Goal: Information Seeking & Learning: Learn about a topic

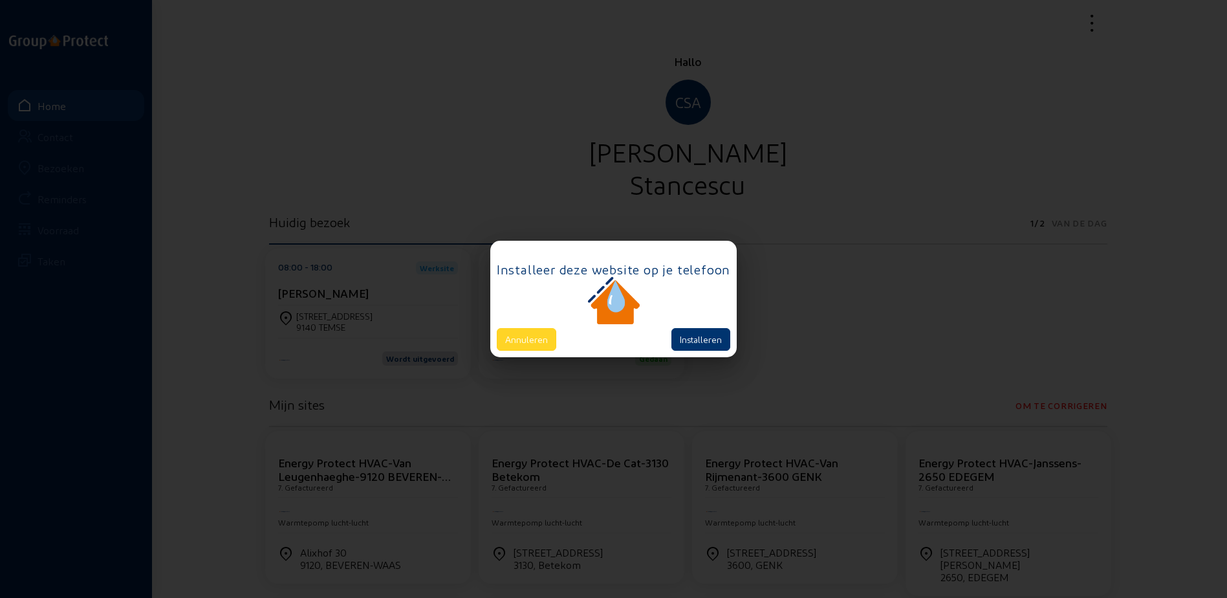
click at [510, 347] on button "Annuleren" at bounding box center [526, 339] width 59 height 23
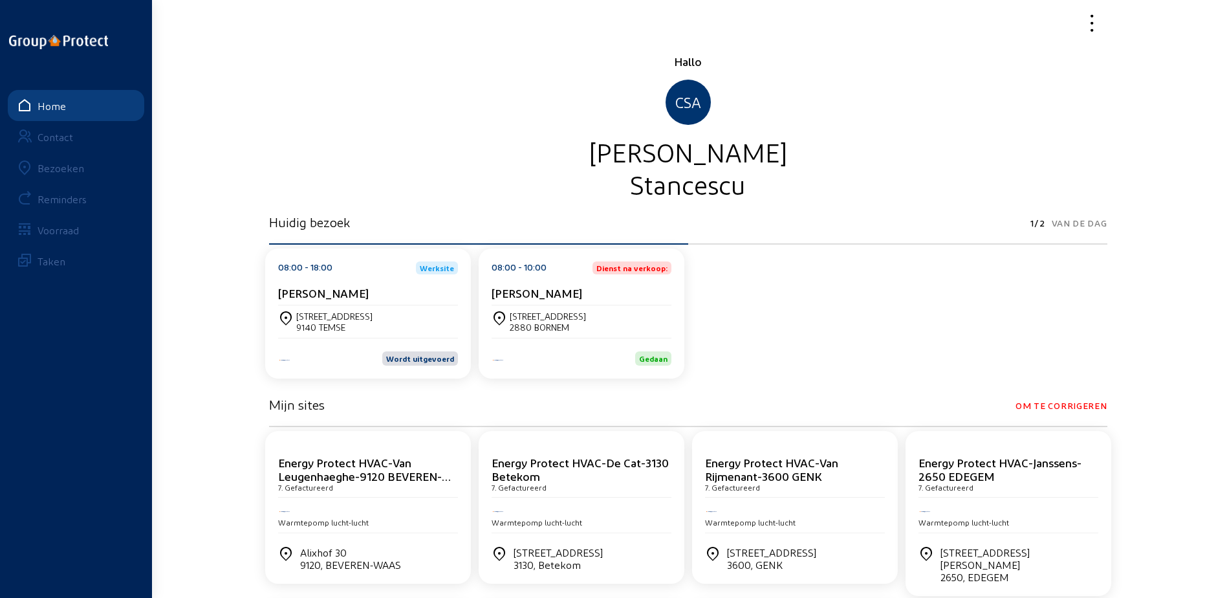
click at [81, 175] on link "Bezoeken" at bounding box center [76, 167] width 136 height 31
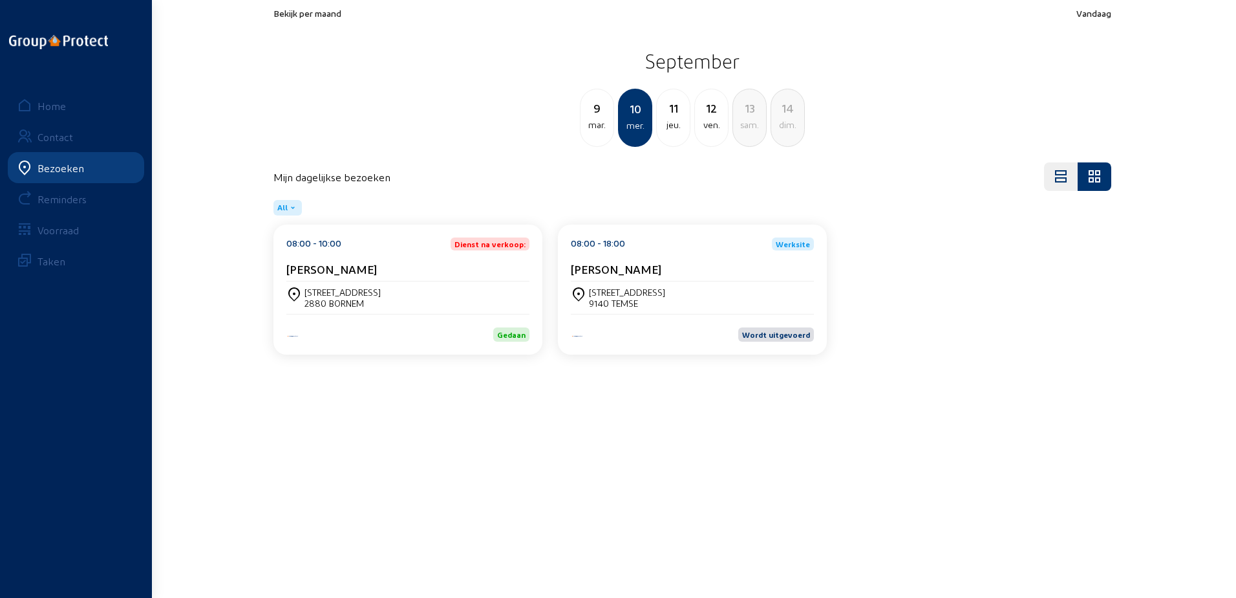
click at [299, 16] on span "Bekijk per maand" at bounding box center [308, 13] width 68 height 11
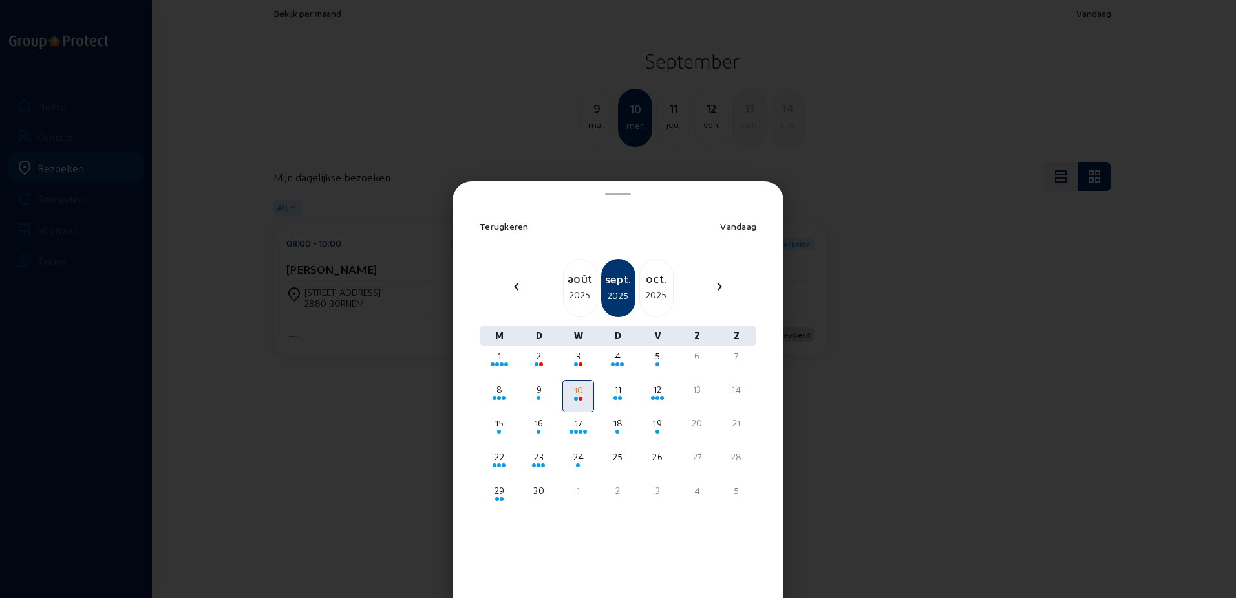
click at [576, 292] on div "2025" at bounding box center [580, 295] width 33 height 16
click at [501, 489] on div "25" at bounding box center [499, 490] width 29 height 13
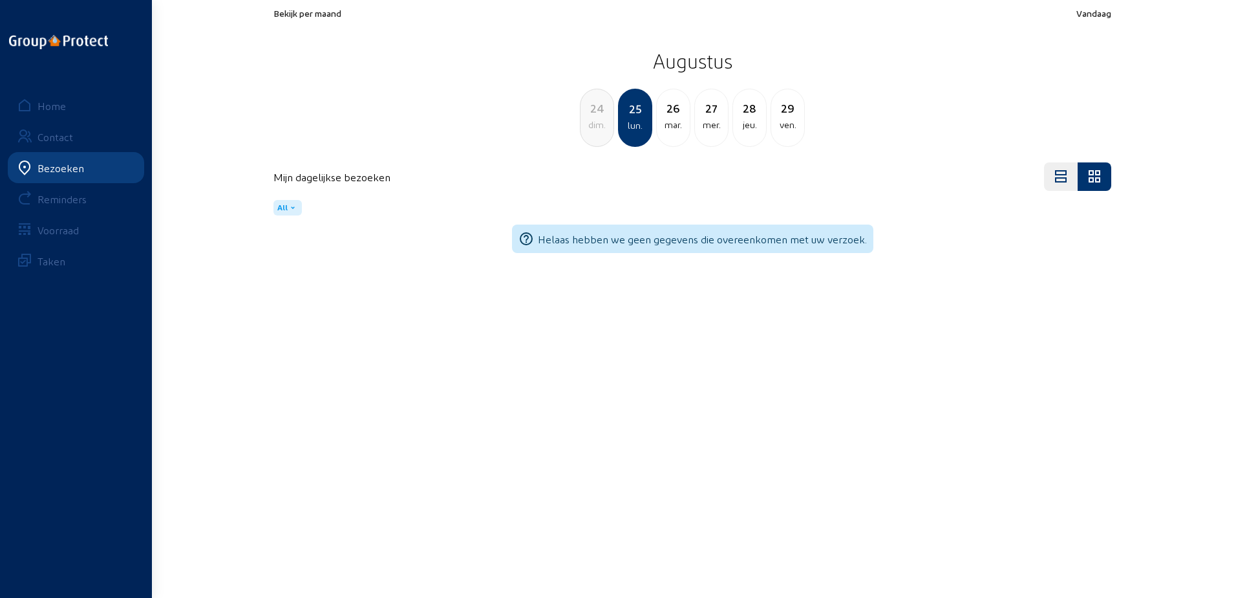
click at [339, 14] on span "Bekijk per maand" at bounding box center [308, 13] width 68 height 11
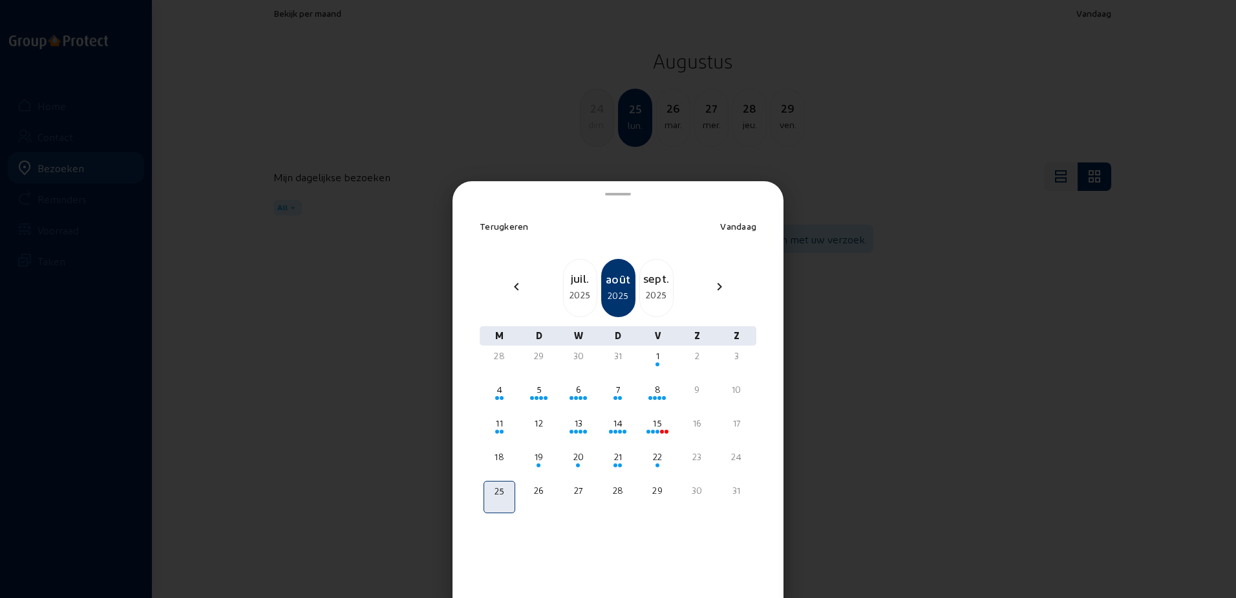
click at [645, 291] on div "2025" at bounding box center [656, 295] width 33 height 16
click at [503, 362] on div "1" at bounding box center [499, 355] width 29 height 13
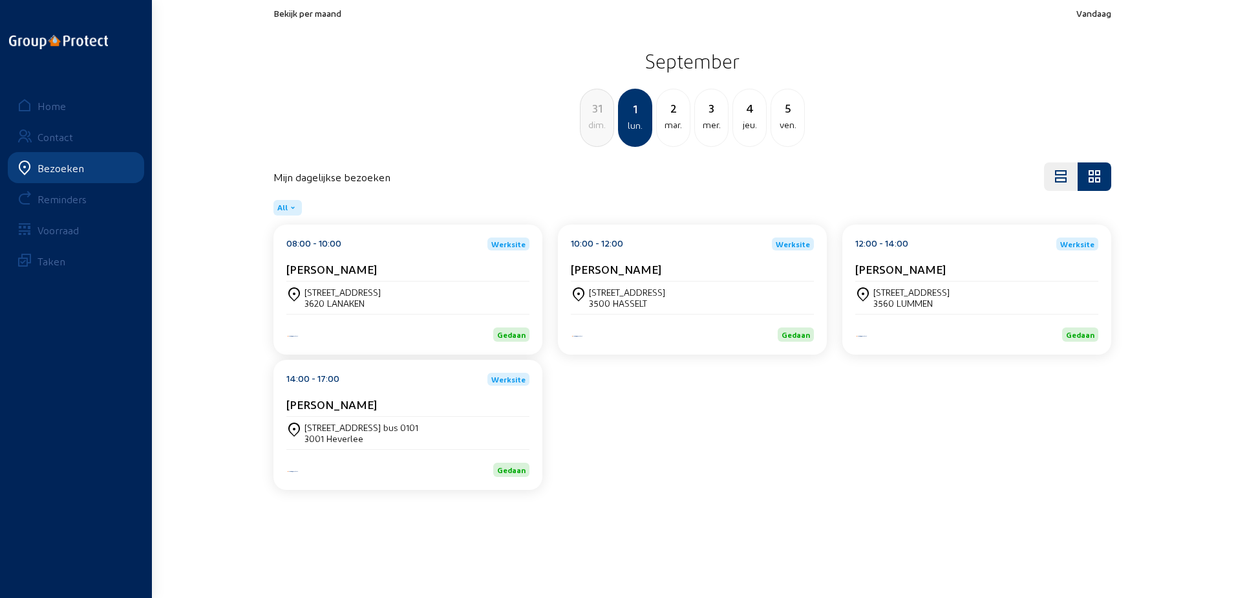
click at [404, 264] on div "[PERSON_NAME]" at bounding box center [407, 269] width 243 height 14
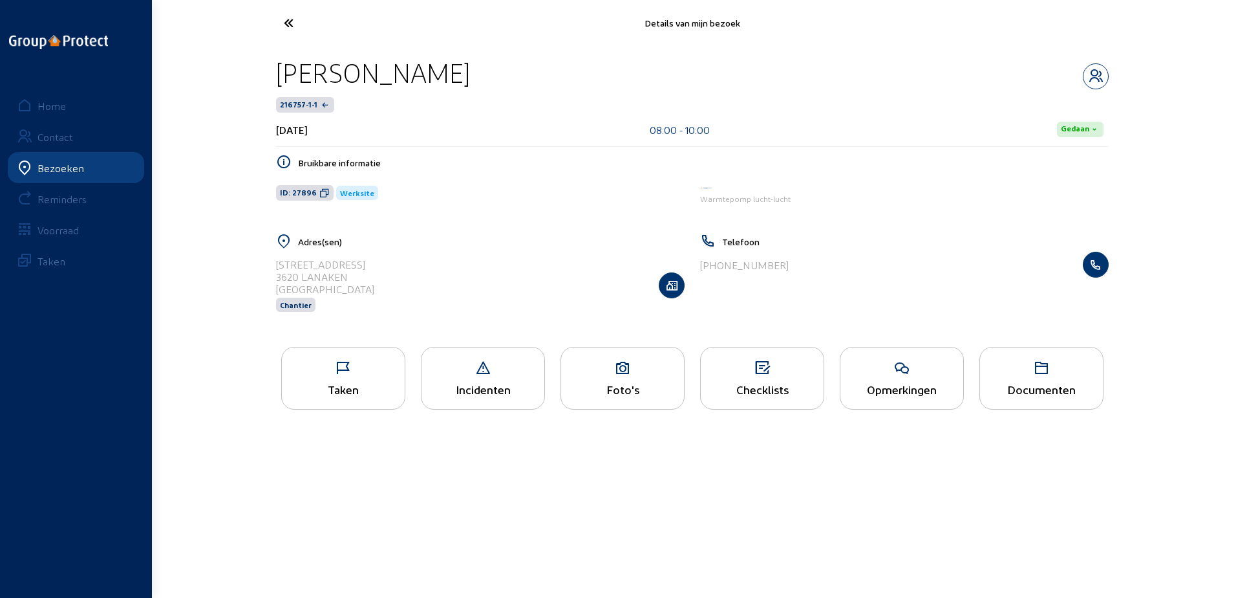
drag, startPoint x: 455, startPoint y: 78, endPoint x: 281, endPoint y: 74, distance: 174.0
click at [281, 74] on div "[PERSON_NAME]" at bounding box center [692, 72] width 833 height 33
copy div "[PERSON_NAME]"
click at [324, 191] on icon at bounding box center [324, 193] width 10 height 10
click at [302, 372] on icon at bounding box center [343, 368] width 123 height 16
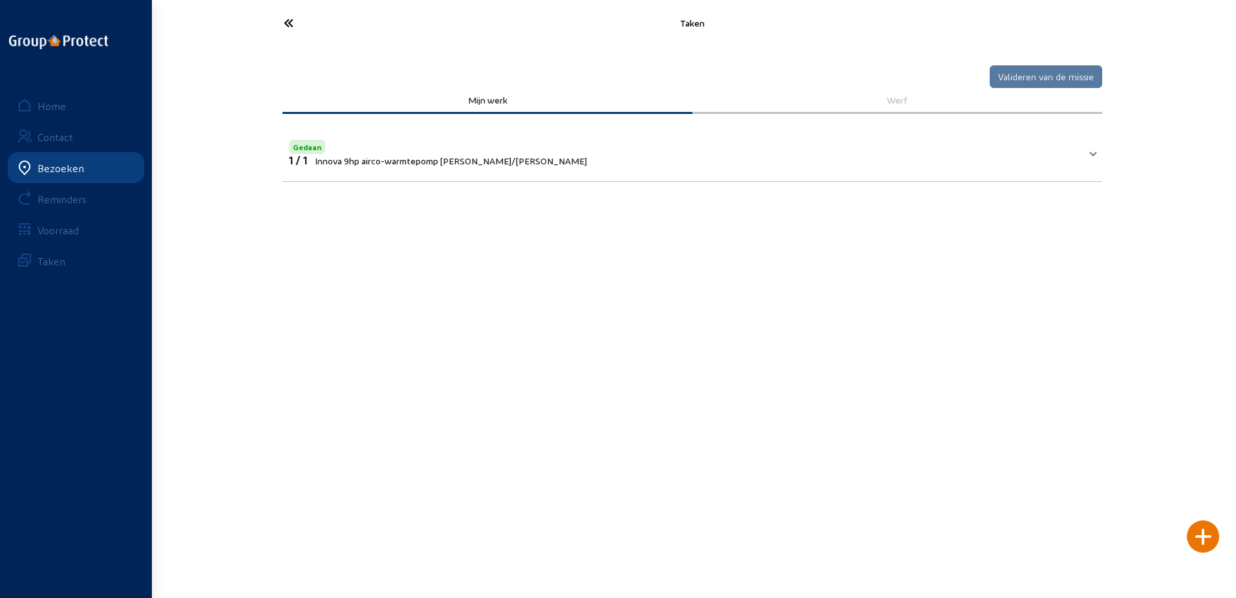
click at [516, 153] on mat-panel-title "Gedaan 1 / 1 Innova 9hp airco-warmtepomp [PERSON_NAME]/[PERSON_NAME]" at bounding box center [685, 151] width 792 height 29
click at [337, 34] on icon at bounding box center [336, 23] width 119 height 23
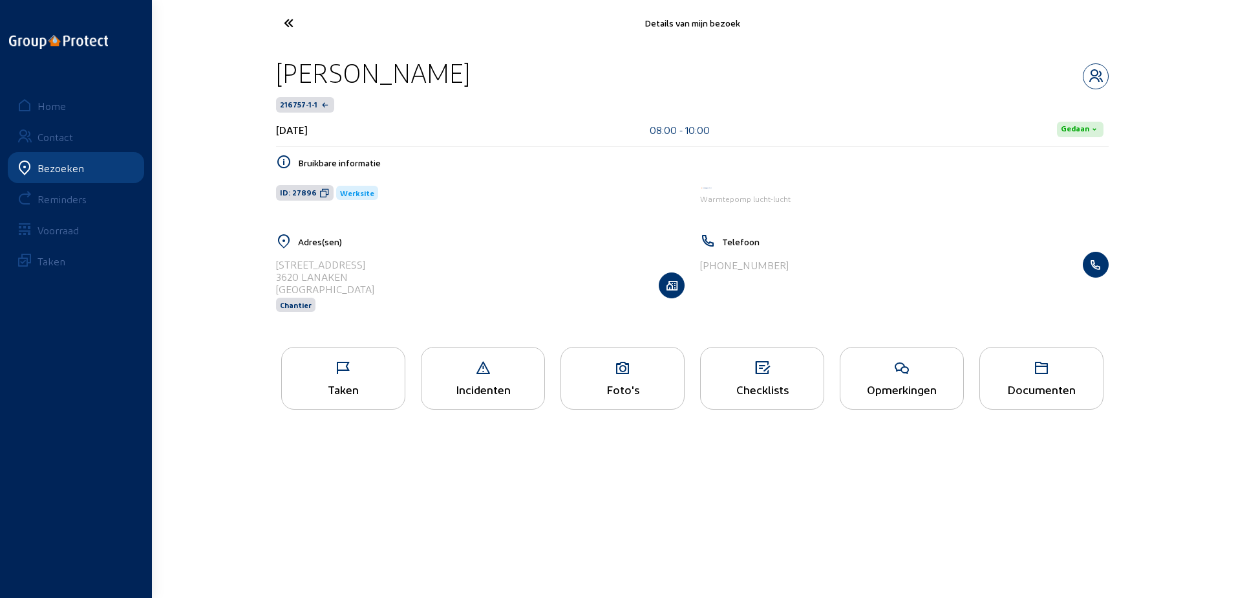
click at [337, 34] on icon at bounding box center [336, 23] width 119 height 23
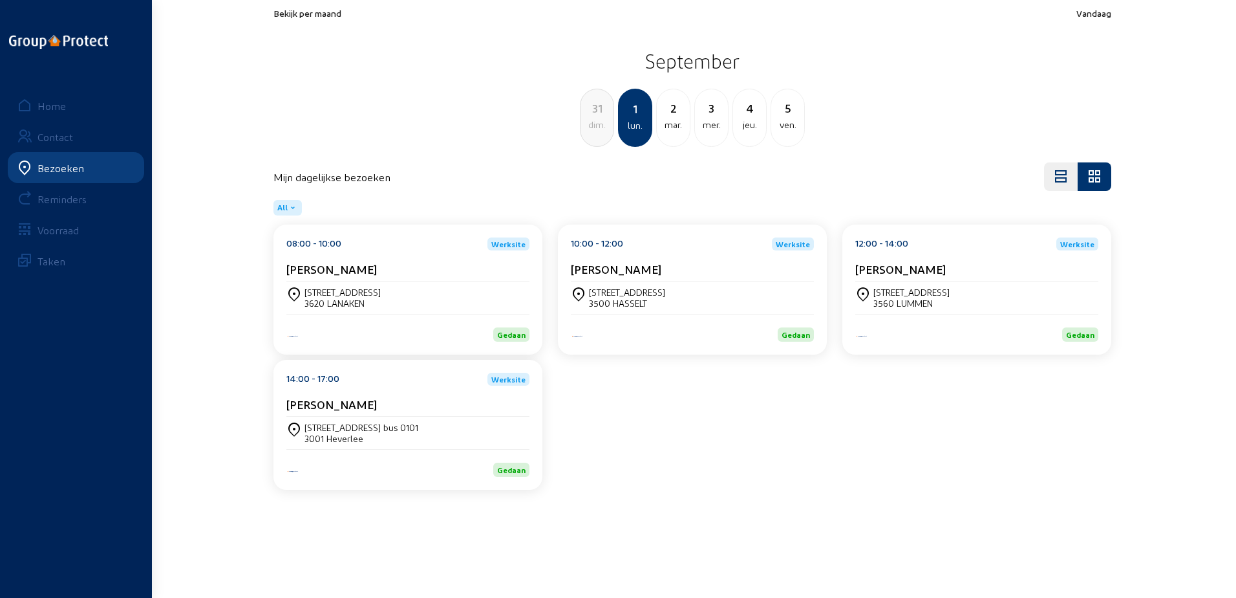
click at [719, 272] on div "[PERSON_NAME]" at bounding box center [692, 269] width 243 height 14
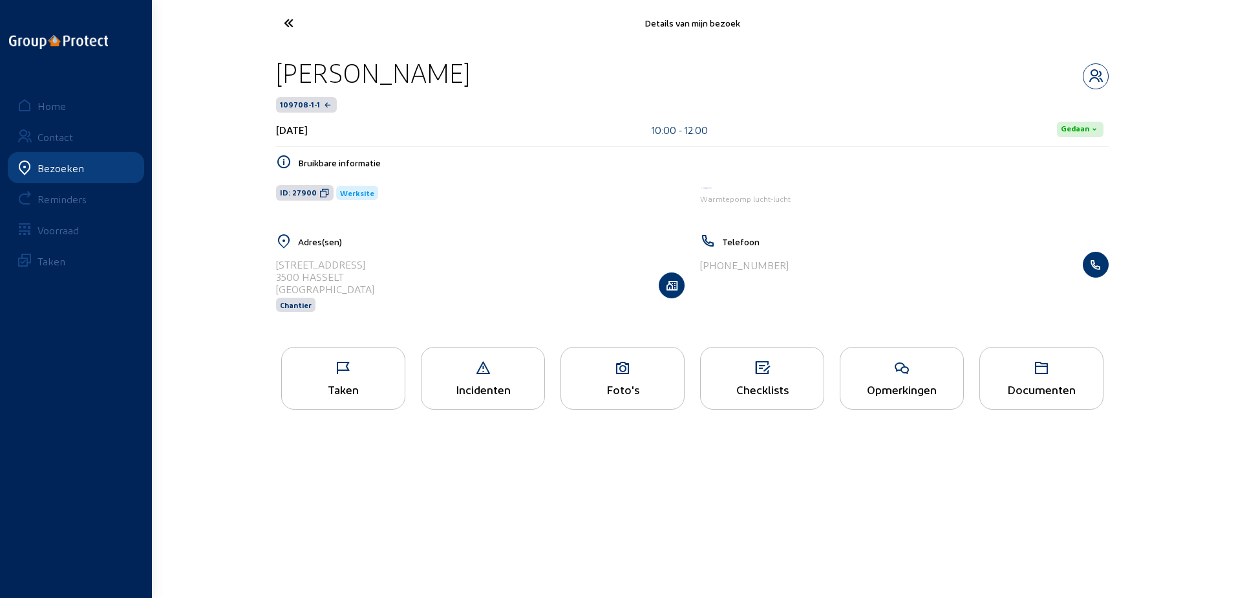
drag, startPoint x: 431, startPoint y: 71, endPoint x: 343, endPoint y: 69, distance: 88.0
click at [343, 69] on div "[PERSON_NAME]" at bounding box center [692, 72] width 833 height 33
drag, startPoint x: 343, startPoint y: 69, endPoint x: 296, endPoint y: 69, distance: 47.2
click at [296, 69] on div "[PERSON_NAME]" at bounding box center [373, 72] width 194 height 33
drag, startPoint x: 414, startPoint y: 76, endPoint x: 279, endPoint y: 67, distance: 135.5
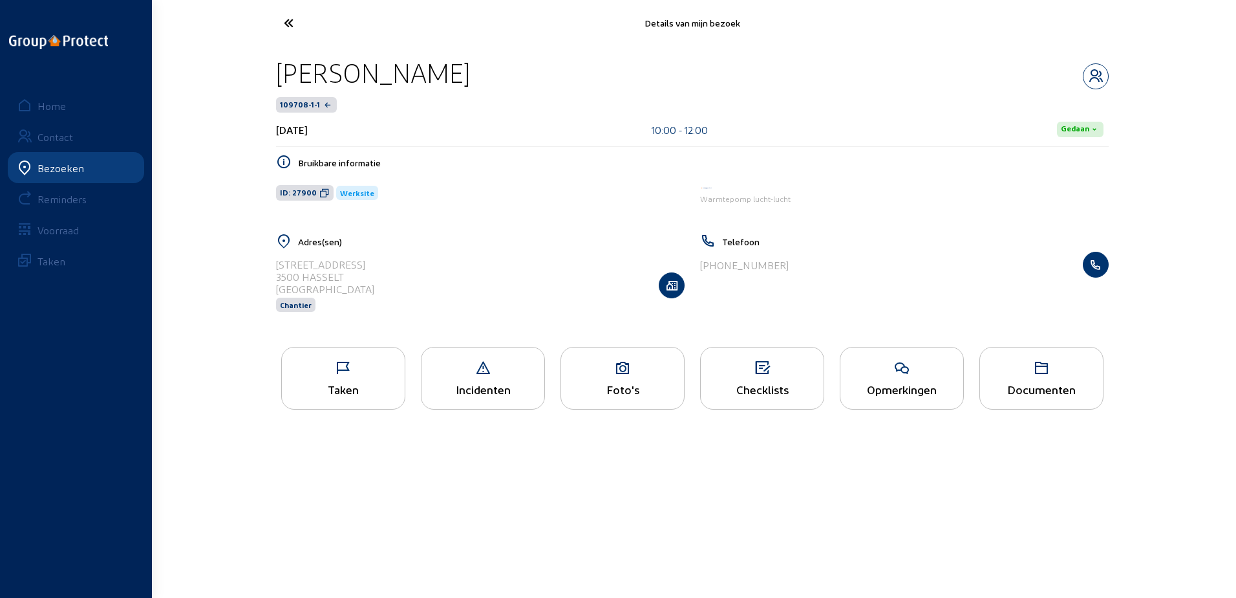
click at [279, 67] on div "[PERSON_NAME]" at bounding box center [692, 72] width 833 height 33
copy div "[PERSON_NAME]"
click at [319, 193] on icon at bounding box center [324, 193] width 10 height 10
click at [354, 369] on icon at bounding box center [343, 368] width 123 height 16
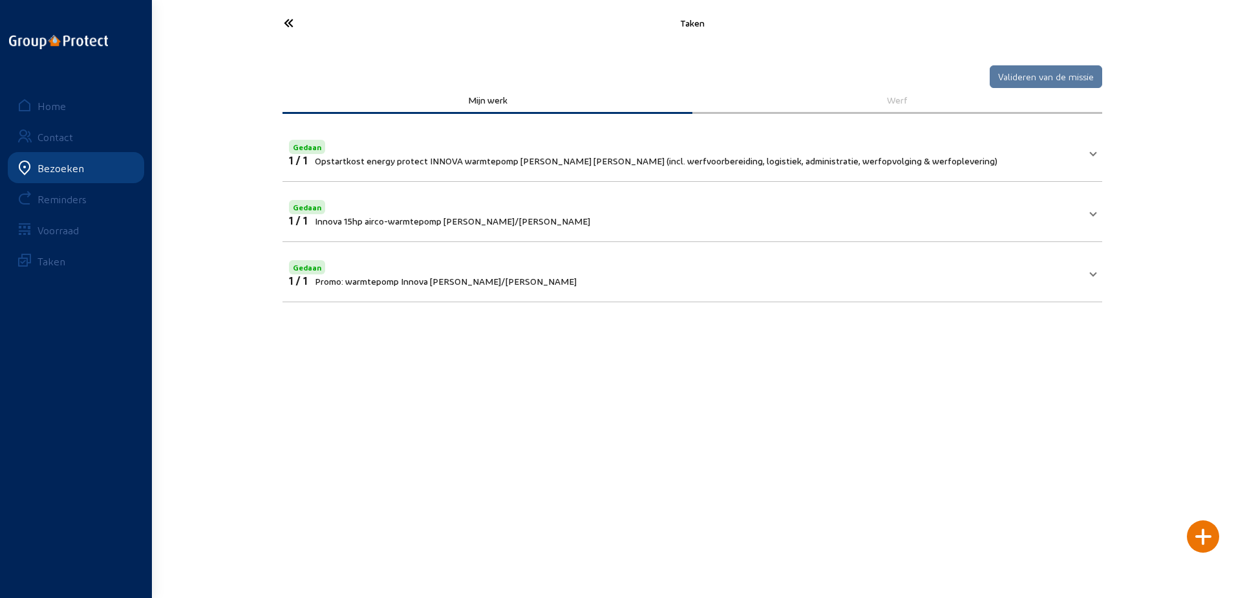
click at [643, 215] on mat-panel-title "Gedaan 1 / 1 Innova 15hp airco-warmtepomp [PERSON_NAME]/[PERSON_NAME]" at bounding box center [685, 211] width 792 height 29
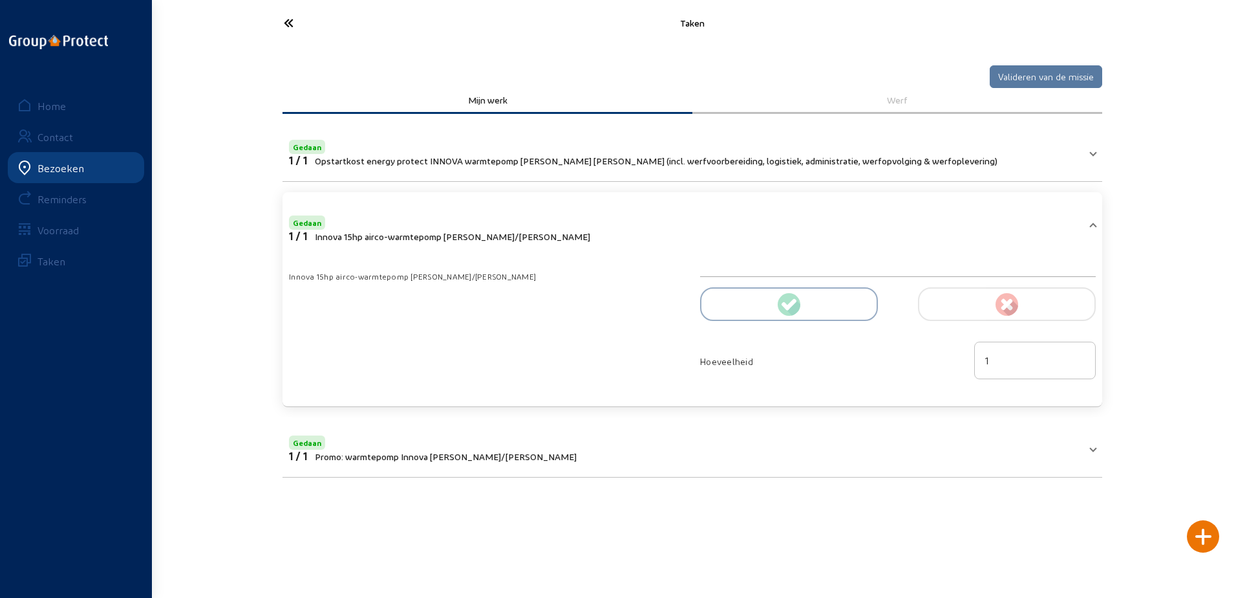
click at [293, 22] on icon at bounding box center [336, 23] width 119 height 23
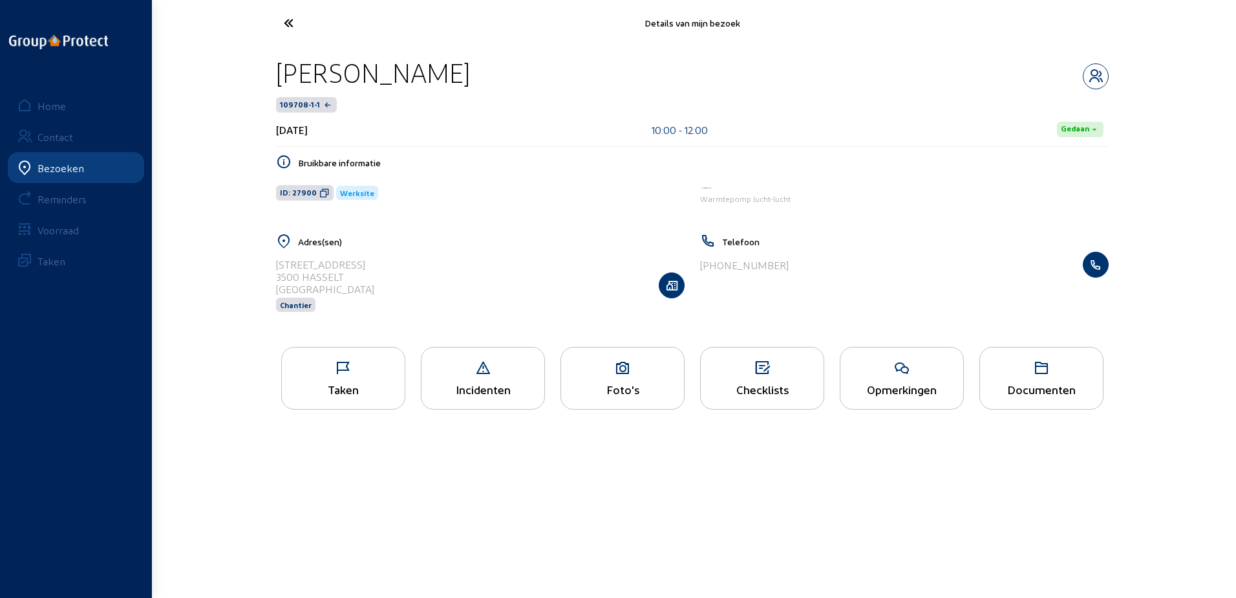
click at [293, 22] on icon at bounding box center [336, 23] width 119 height 23
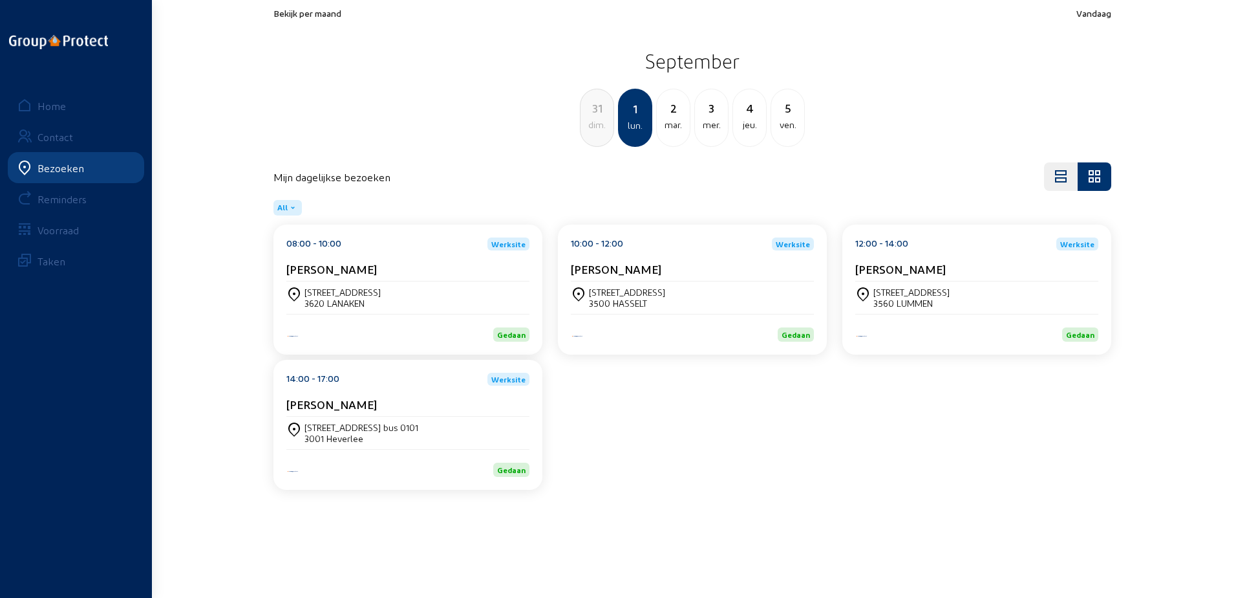
click at [905, 263] on cam-card-title "[PERSON_NAME]" at bounding box center [901, 269] width 91 height 14
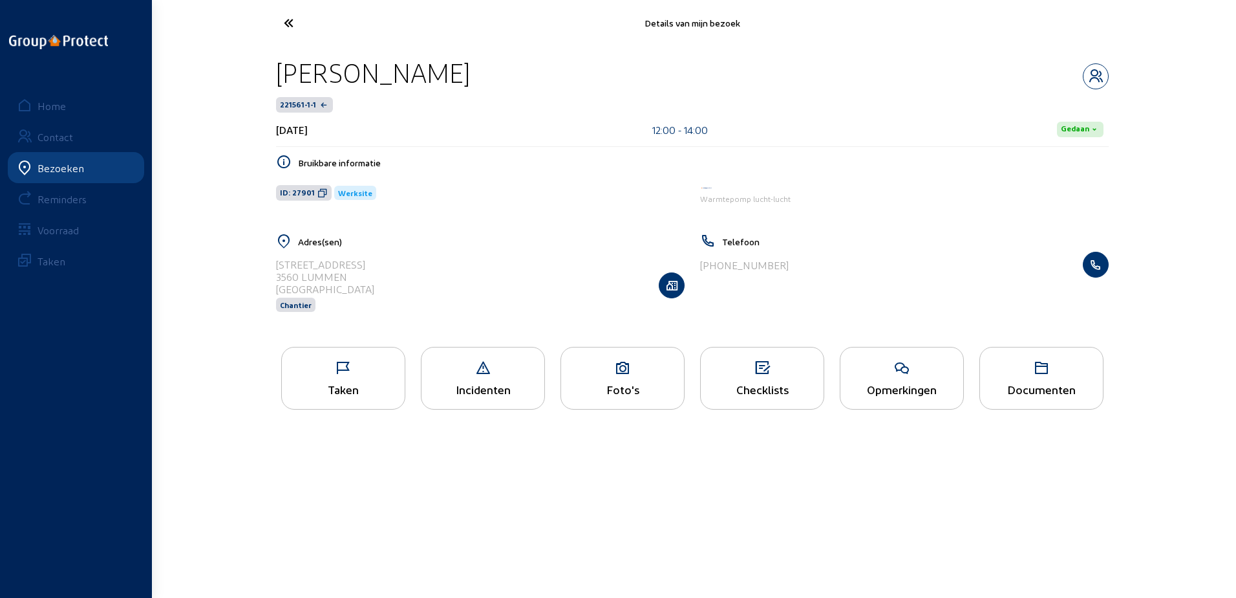
drag, startPoint x: 497, startPoint y: 65, endPoint x: 283, endPoint y: 62, distance: 214.7
click at [283, 62] on div "[PERSON_NAME]" at bounding box center [692, 72] width 833 height 33
copy div "[PERSON_NAME]"
click at [324, 195] on icon at bounding box center [323, 193] width 10 height 10
click at [384, 398] on div "Taken" at bounding box center [343, 378] width 124 height 63
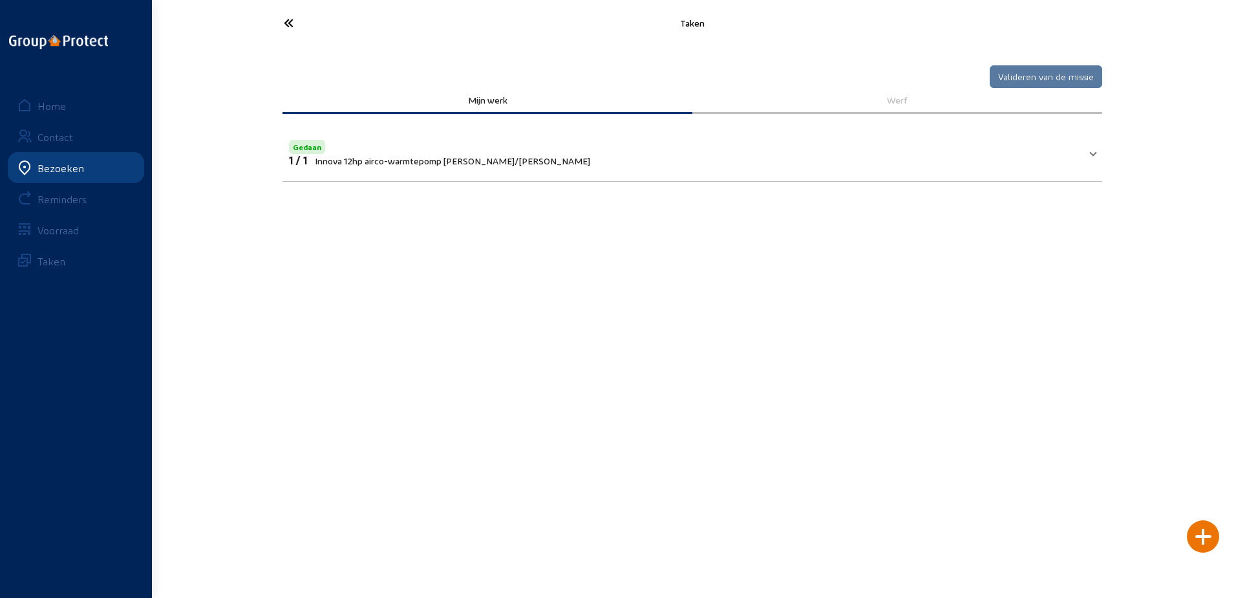
click at [313, 22] on icon at bounding box center [336, 23] width 119 height 23
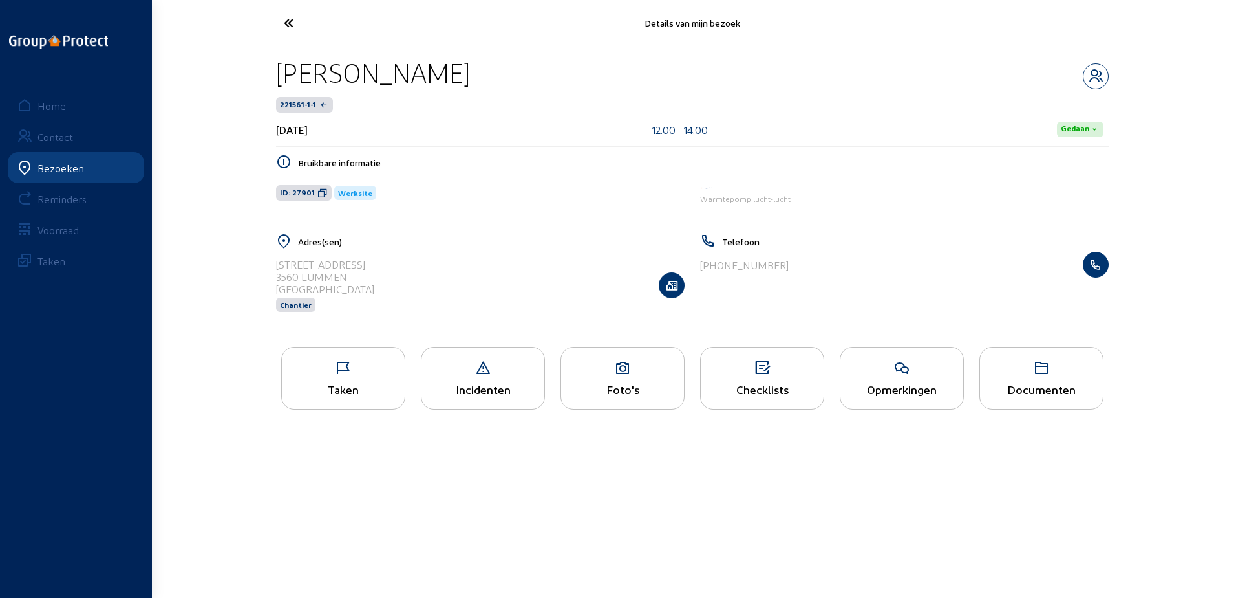
click at [325, 21] on icon at bounding box center [336, 23] width 119 height 23
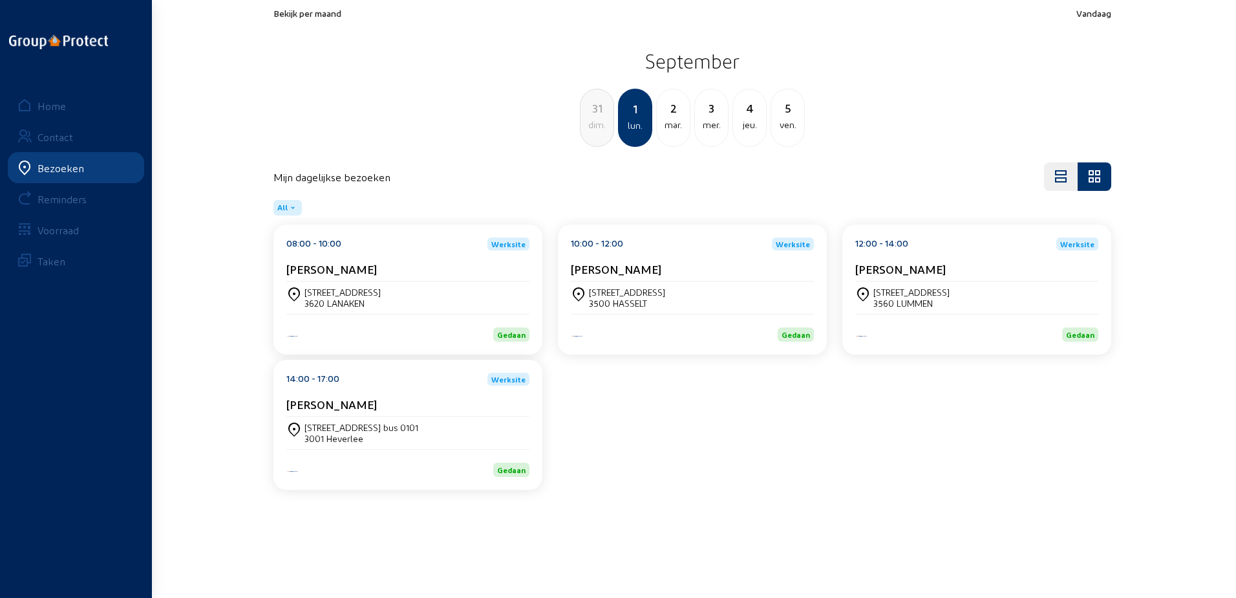
click at [360, 423] on div "[STREET_ADDRESS] bus 0101" at bounding box center [362, 427] width 114 height 11
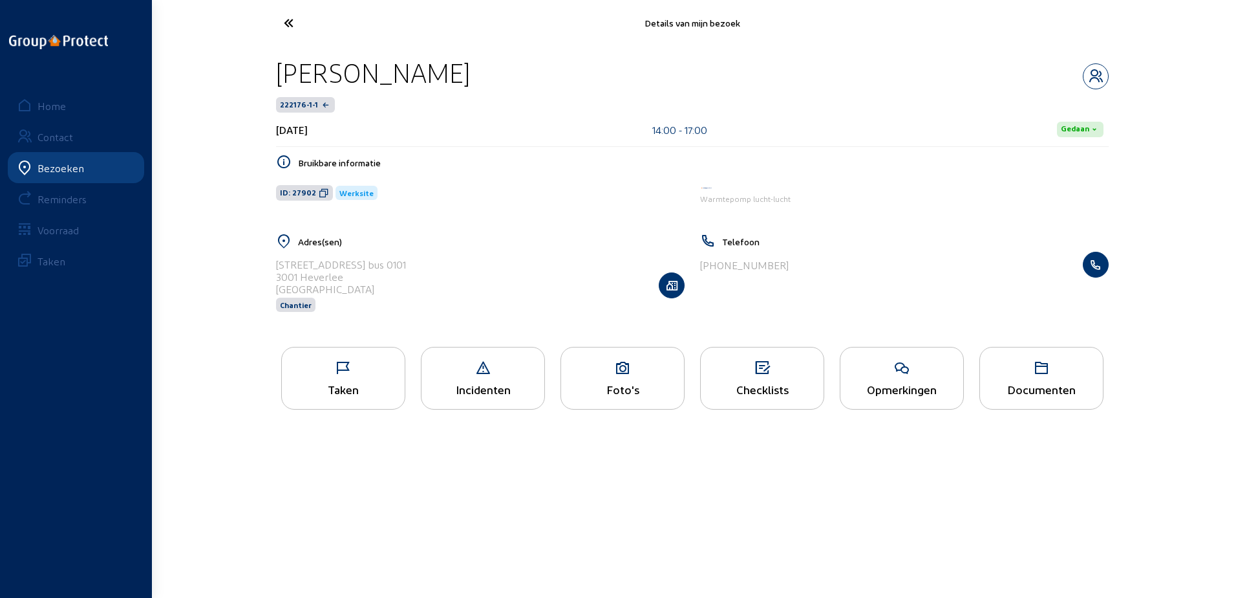
drag, startPoint x: 449, startPoint y: 82, endPoint x: 261, endPoint y: 72, distance: 187.8
click at [261, 72] on div "Details van mijn bezoek [PERSON_NAME] 222176-1-1 [DATE] 14:00 - 17:00 Gedaan Br…" at bounding box center [618, 217] width 1236 height 434
copy div "[PERSON_NAME]"
click at [312, 196] on span "ID: 27902" at bounding box center [298, 193] width 36 height 10
click at [899, 355] on div "Opmerkingen" at bounding box center [902, 378] width 124 height 63
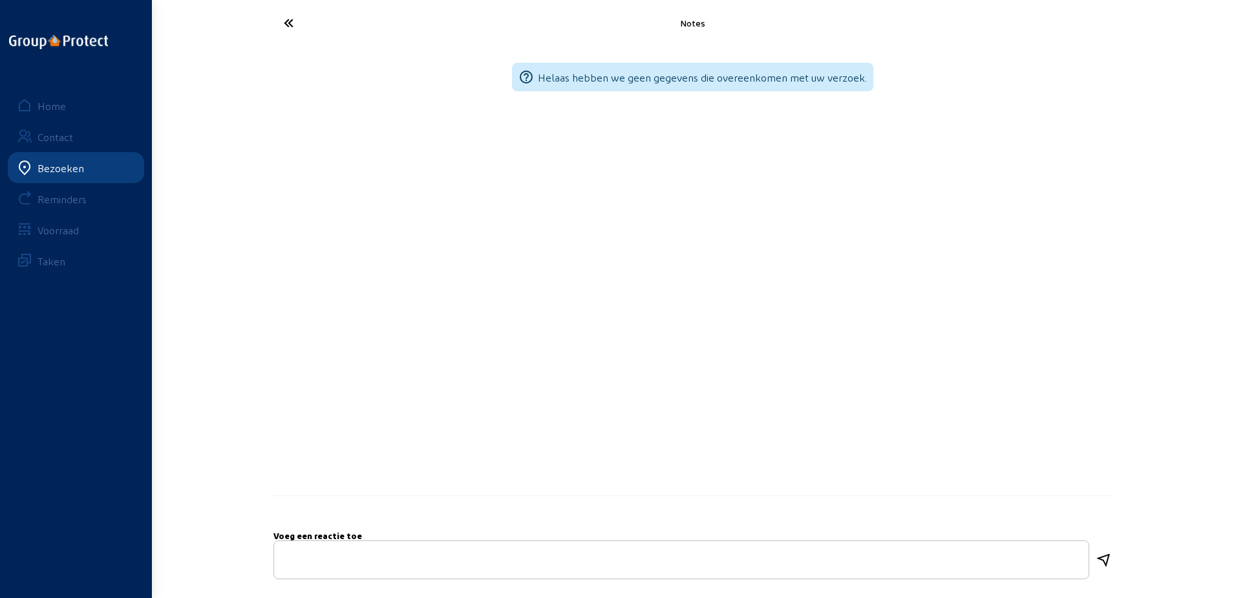
click at [314, 31] on icon at bounding box center [336, 23] width 119 height 23
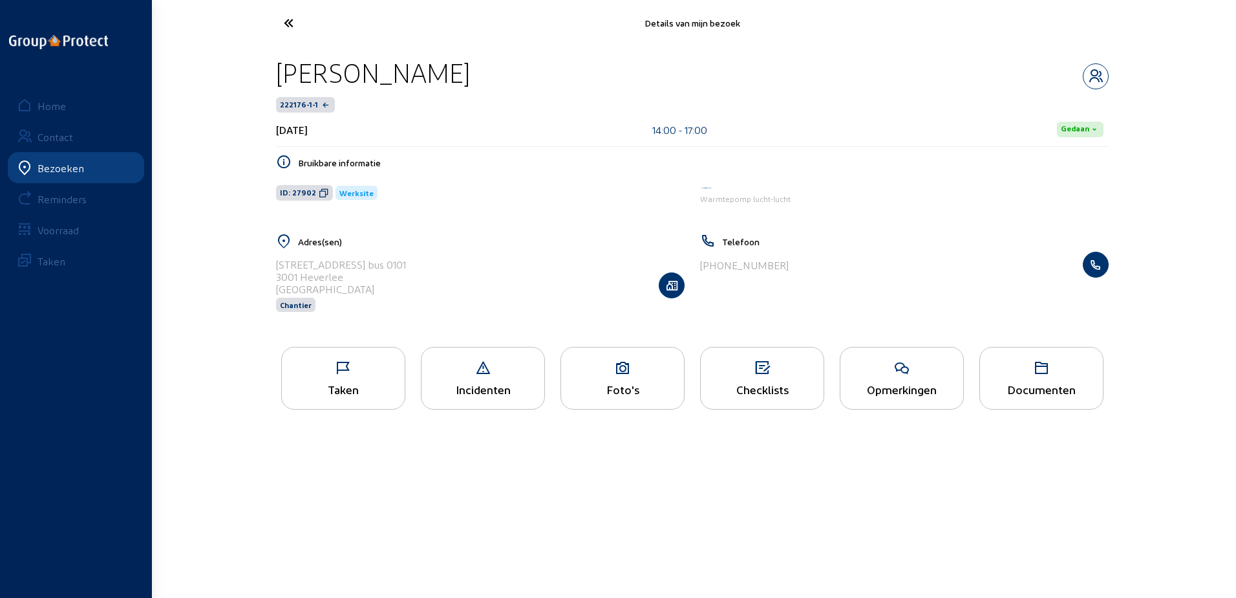
click at [352, 336] on div "[PERSON_NAME] 222176-1-1 [DATE] 14:00 - 17:00 Gedaan Bruikbare informatie ID: 2…" at bounding box center [693, 192] width 854 height 293
click at [348, 359] on div "Taken" at bounding box center [343, 378] width 124 height 63
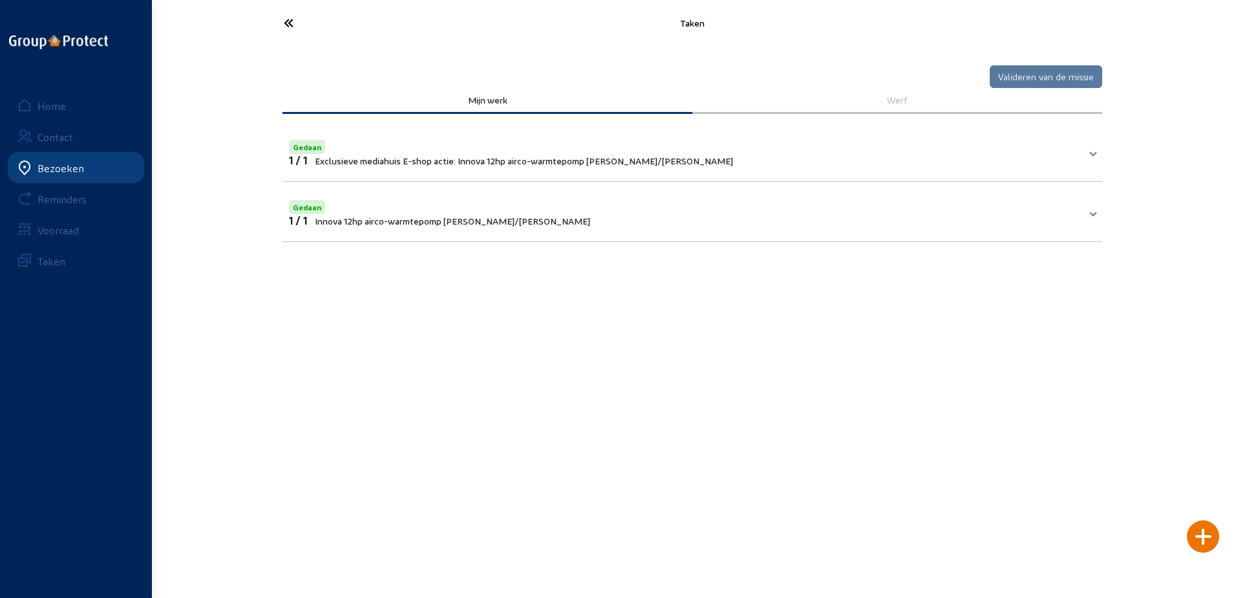
drag, startPoint x: 571, startPoint y: 204, endPoint x: 579, endPoint y: 201, distance: 9.0
click at [579, 201] on mat-panel-title "Gedaan 1 / 1 Innova 12hp airco-warmtepomp [PERSON_NAME]/[PERSON_NAME]" at bounding box center [685, 211] width 792 height 29
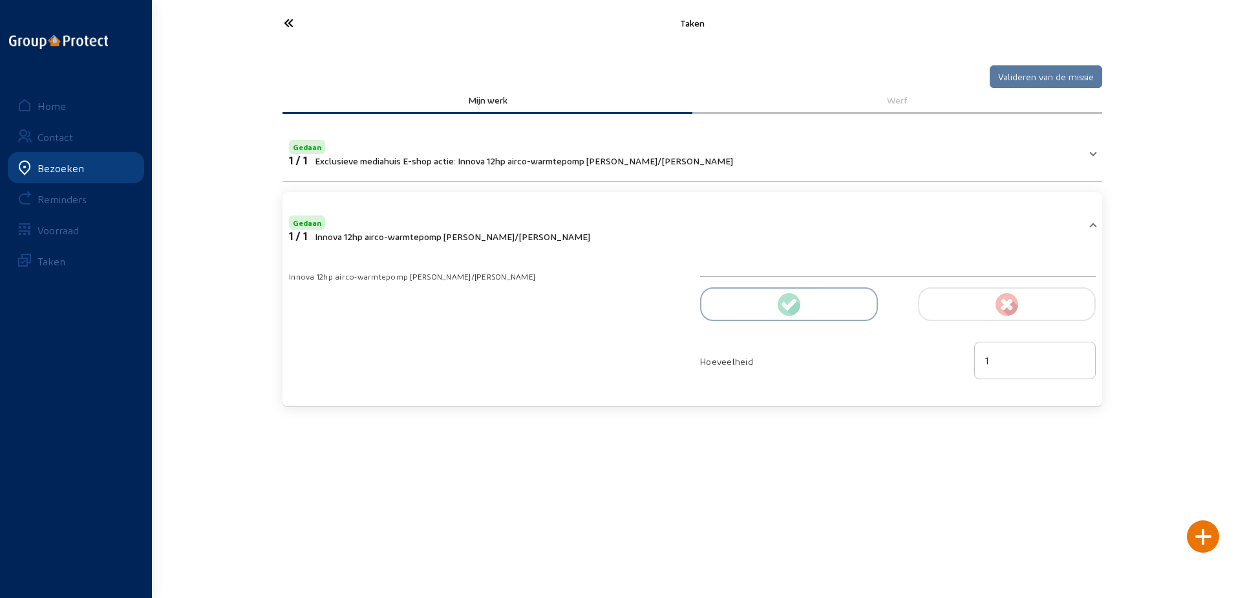
click at [311, 23] on icon at bounding box center [336, 23] width 119 height 23
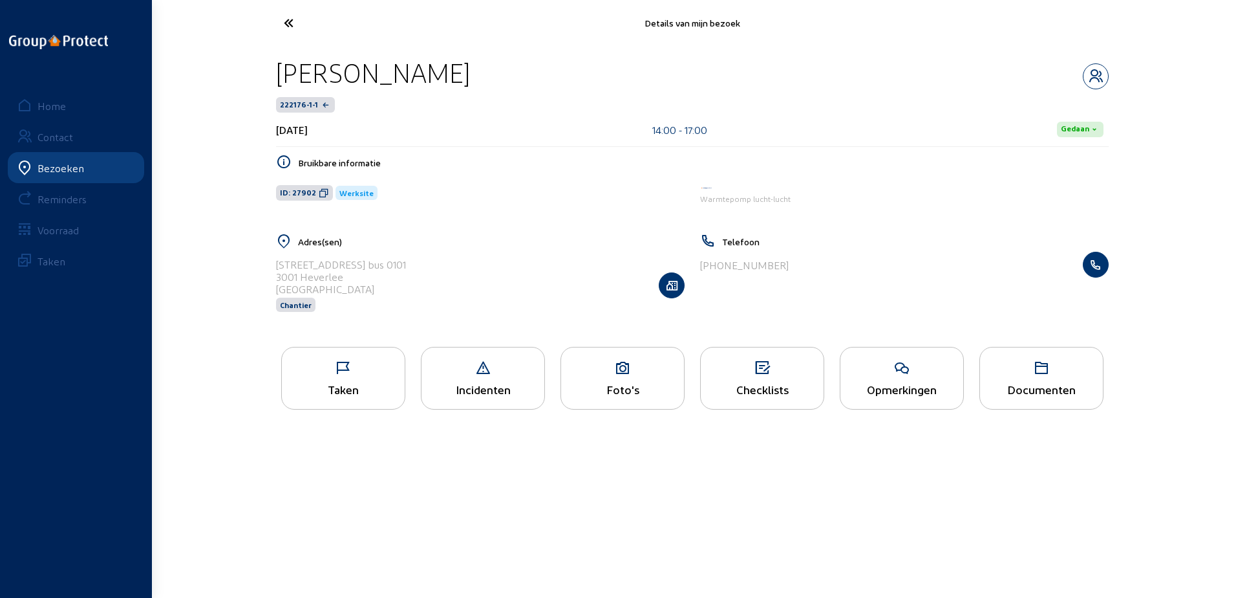
click at [298, 16] on icon at bounding box center [336, 23] width 119 height 23
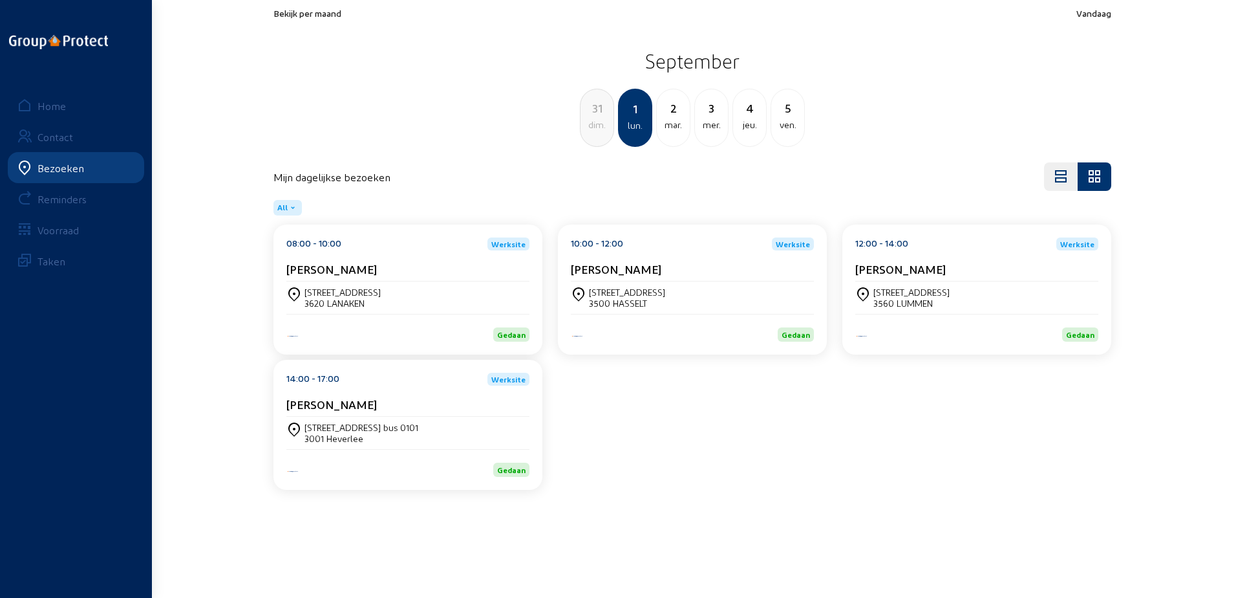
click at [669, 118] on div "mar." at bounding box center [673, 125] width 33 height 16
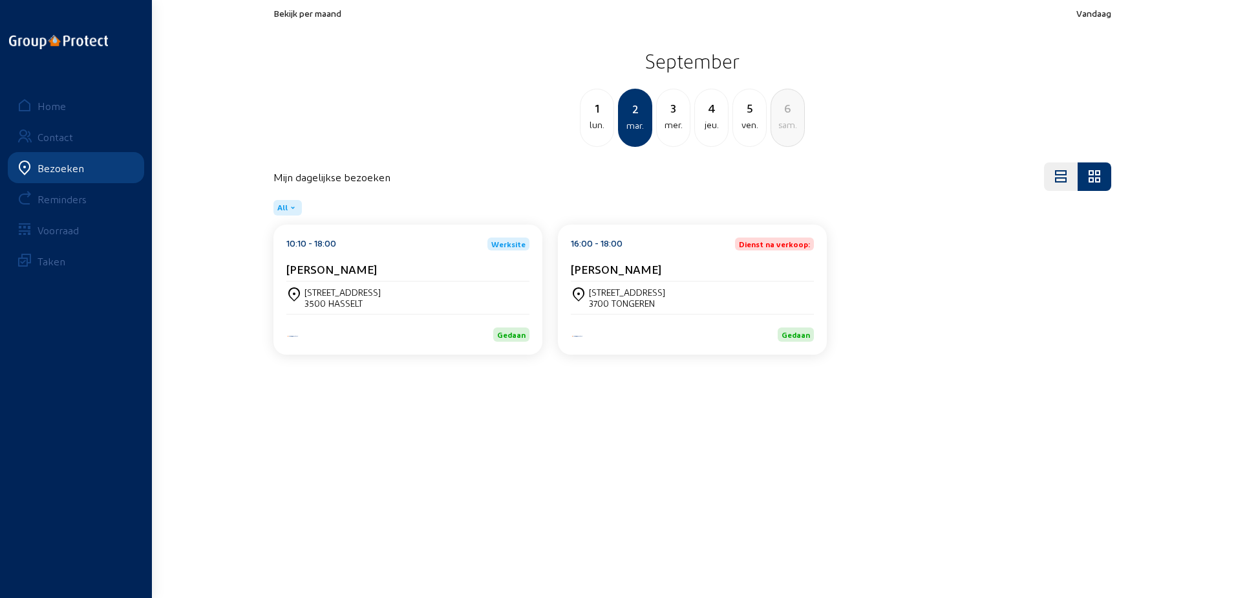
click at [447, 264] on div "[PERSON_NAME]" at bounding box center [407, 269] width 243 height 14
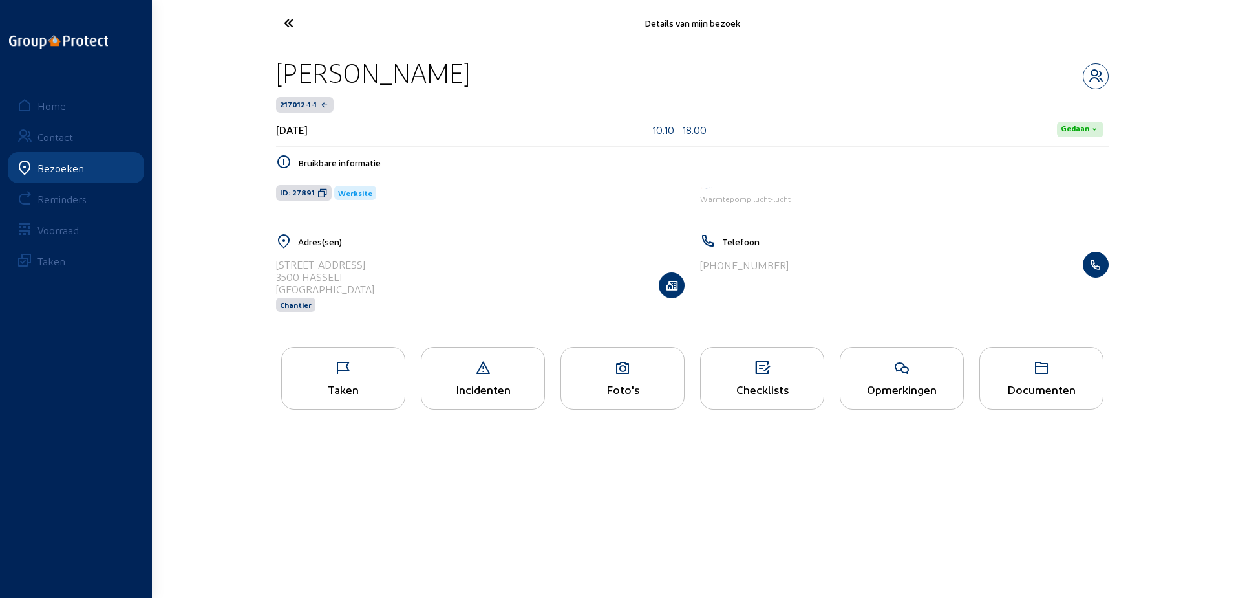
drag, startPoint x: 434, startPoint y: 70, endPoint x: 269, endPoint y: 70, distance: 164.9
click at [269, 70] on div "[PERSON_NAME] 217012-1-1 [DATE] 10:10 - 18:00 Gedaan Bruikbare informatie ID: 2…" at bounding box center [693, 192] width 854 height 293
copy div "[PERSON_NAME]"
click at [325, 189] on span "ID: 27891" at bounding box center [304, 193] width 56 height 16
click at [393, 372] on icon at bounding box center [343, 368] width 123 height 16
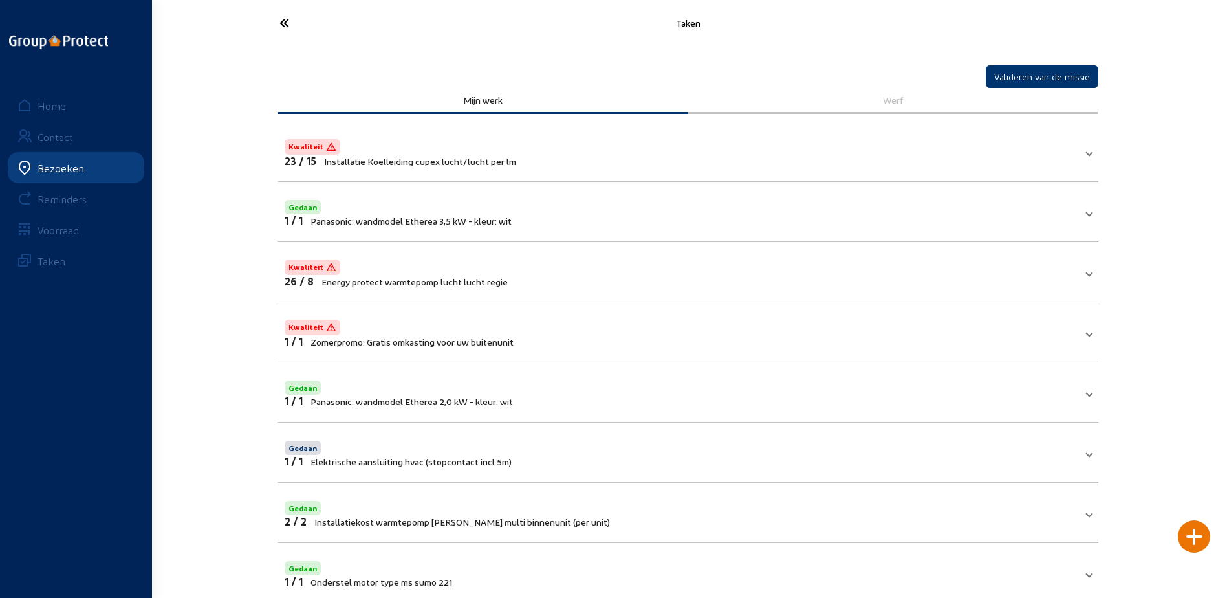
click at [288, 29] on icon at bounding box center [332, 23] width 119 height 23
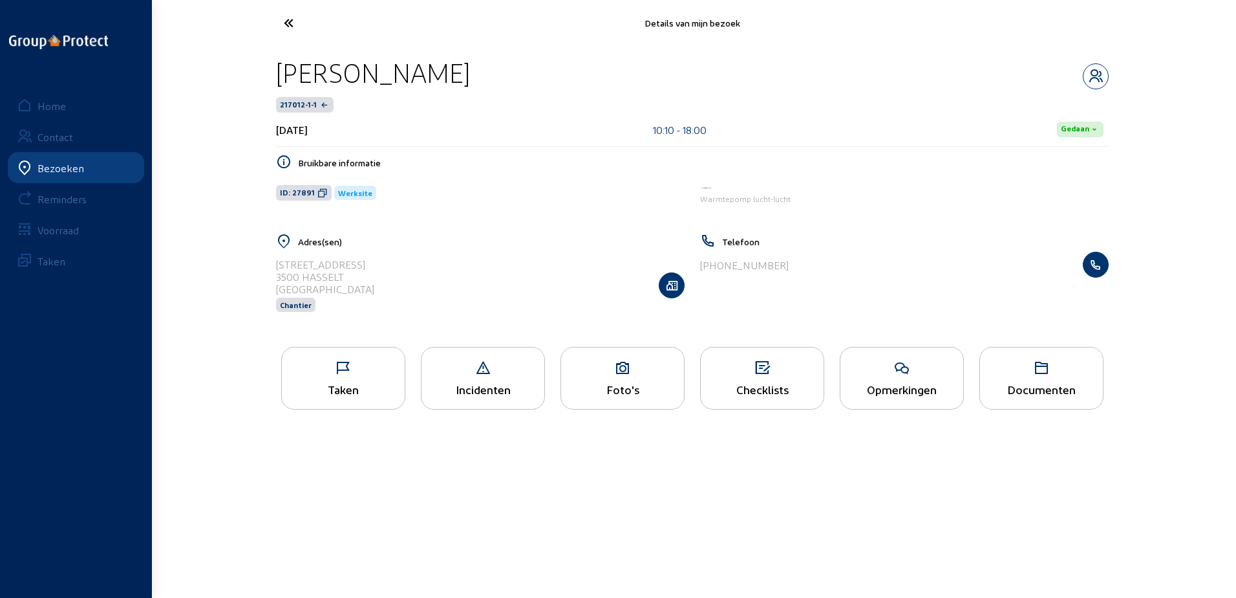
click at [283, 34] on icon at bounding box center [336, 23] width 119 height 23
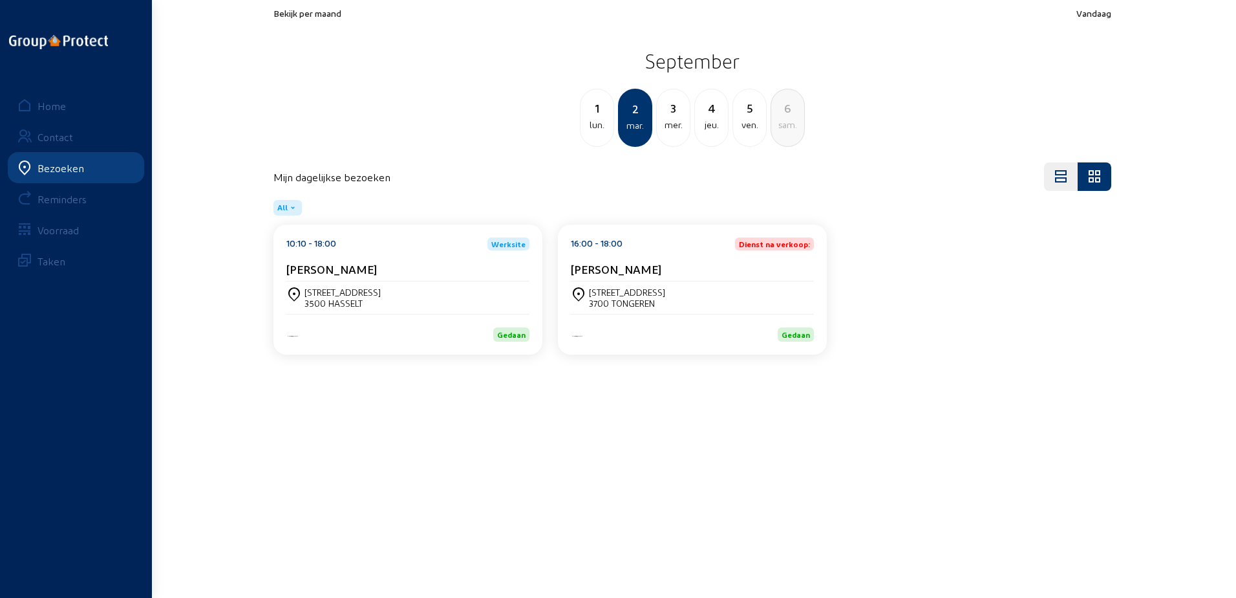
drag, startPoint x: 575, startPoint y: 274, endPoint x: 581, endPoint y: 271, distance: 7.0
click at [581, 271] on cam-card-title "[PERSON_NAME]" at bounding box center [616, 269] width 91 height 14
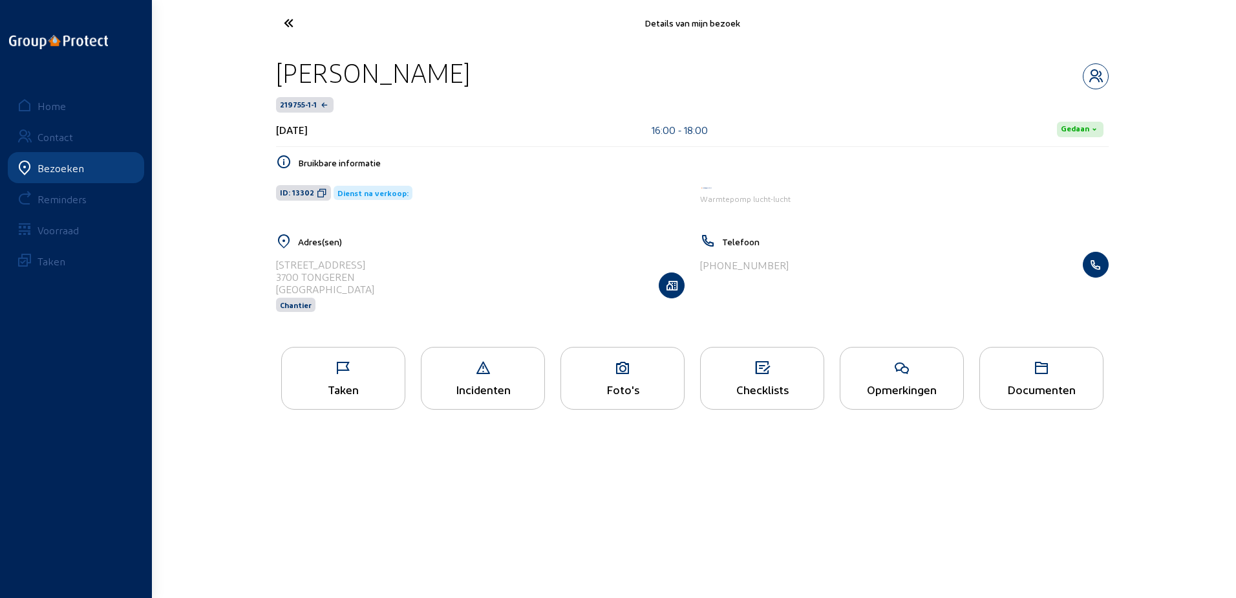
drag, startPoint x: 456, startPoint y: 68, endPoint x: 283, endPoint y: 50, distance: 173.6
click at [283, 50] on div "[PERSON_NAME] 219755-1-1 [DATE] 16:00 - 18:00 Gedaan Bruikbare informatie ID: 1…" at bounding box center [693, 192] width 854 height 293
click at [900, 376] on icon at bounding box center [902, 368] width 123 height 16
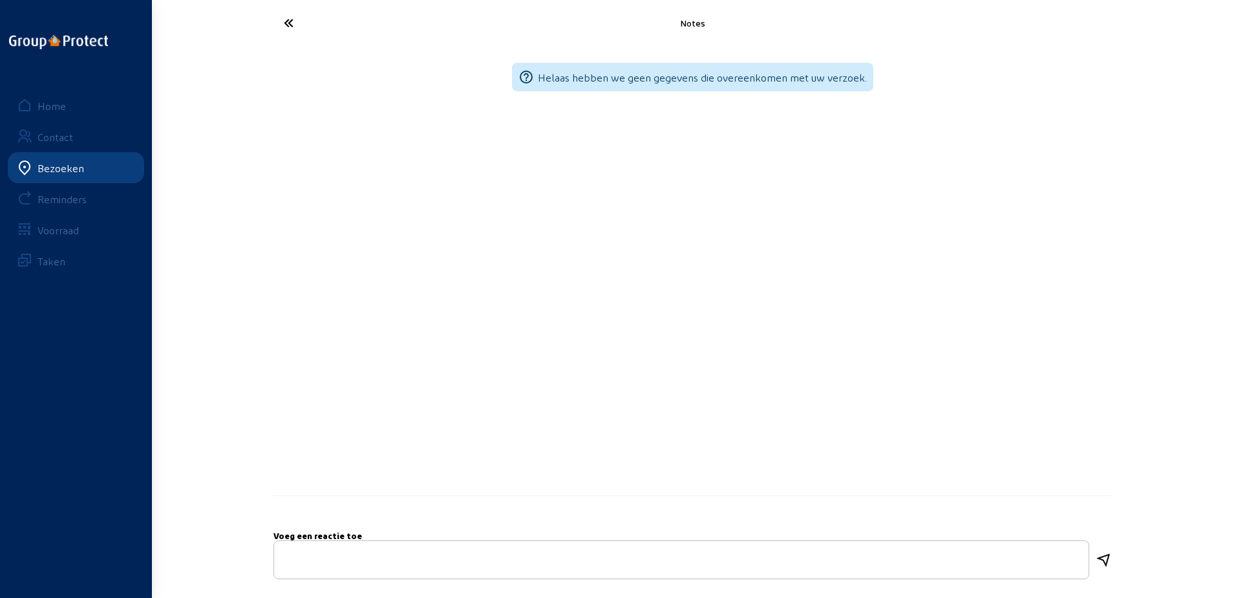
click at [283, 23] on icon at bounding box center [336, 23] width 119 height 23
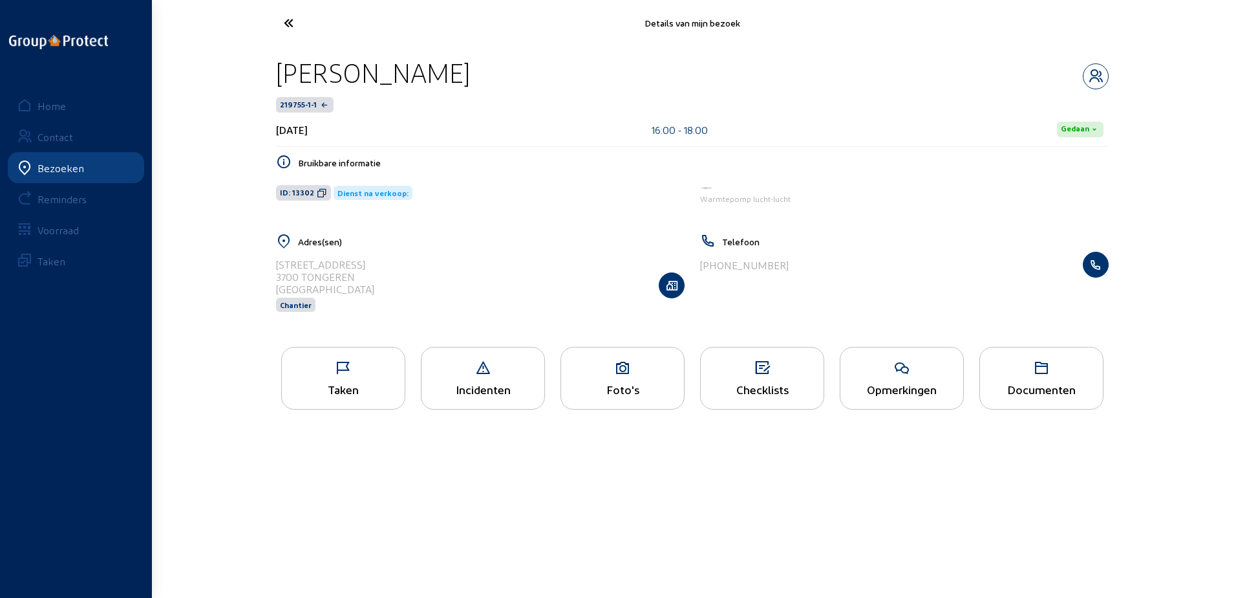
click at [339, 400] on div "Taken" at bounding box center [343, 378] width 124 height 63
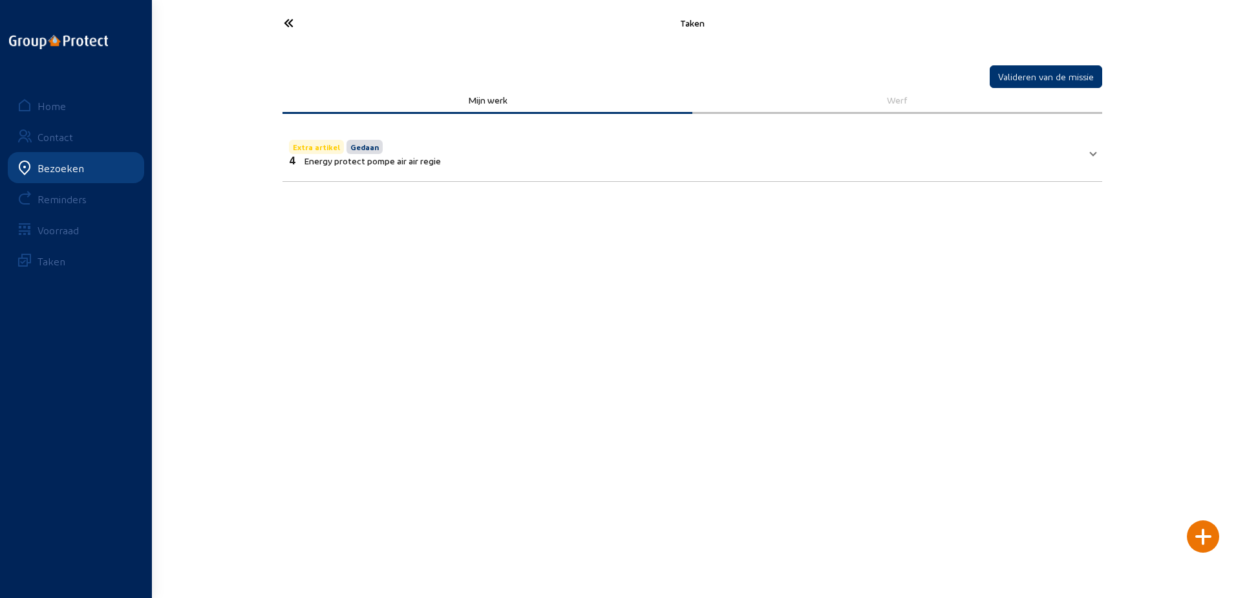
click at [299, 29] on icon at bounding box center [336, 23] width 119 height 23
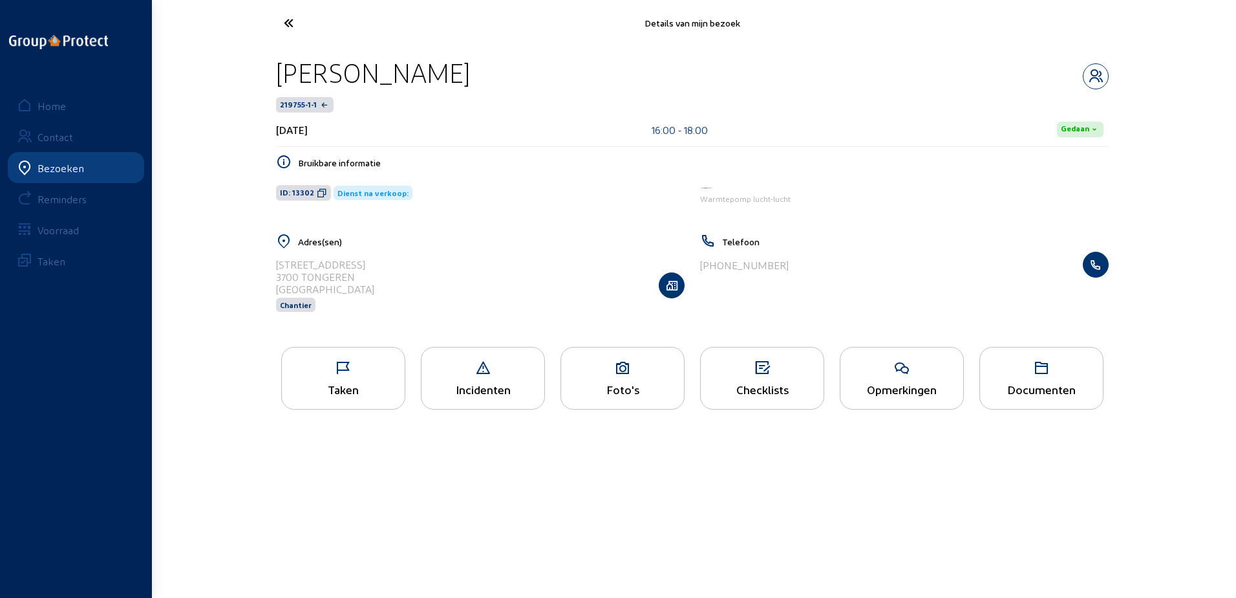
click at [299, 29] on icon at bounding box center [336, 23] width 119 height 23
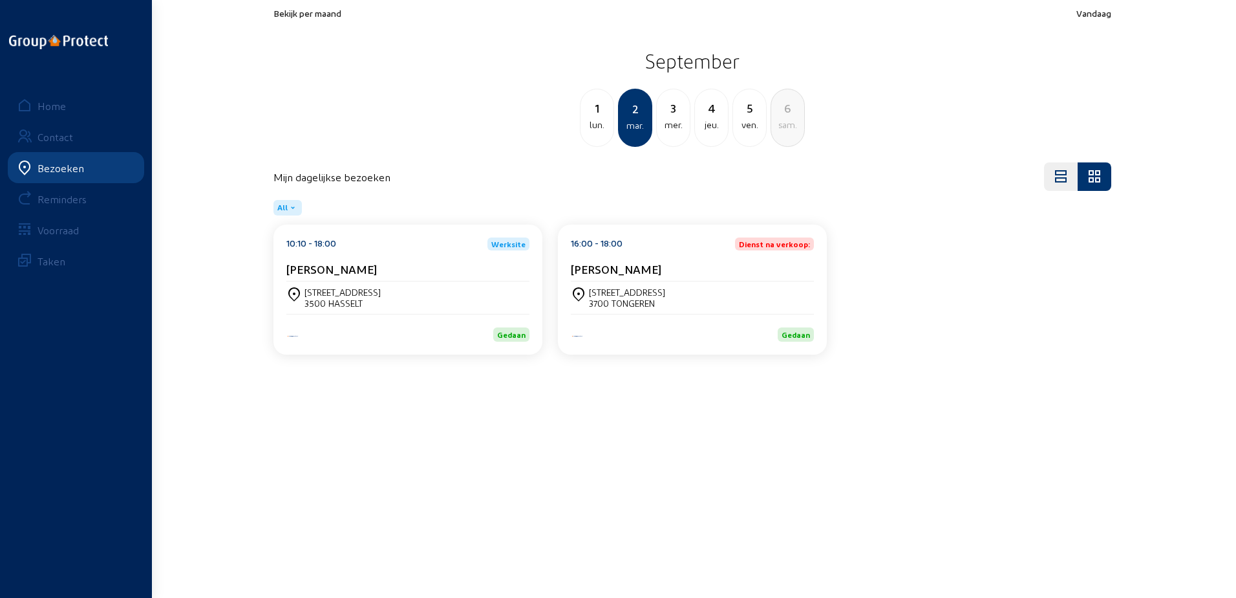
click at [676, 124] on div "mer." at bounding box center [673, 125] width 33 height 16
click at [458, 270] on div "[PERSON_NAME]" at bounding box center [407, 269] width 243 height 14
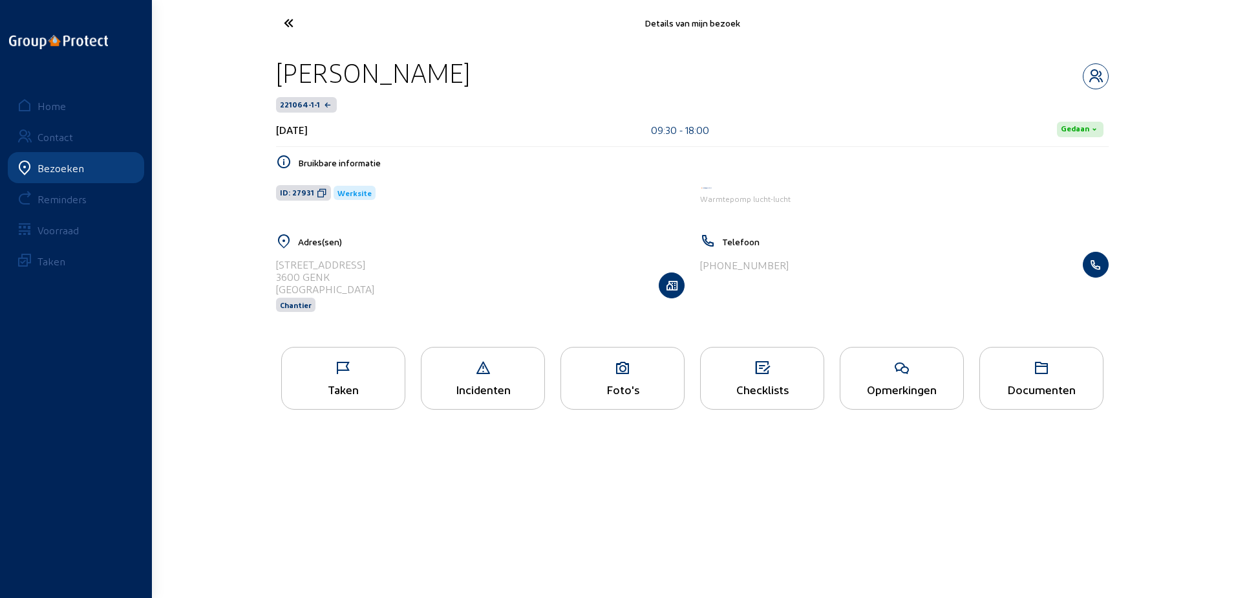
drag, startPoint x: 565, startPoint y: 68, endPoint x: 275, endPoint y: 70, distance: 289.7
click at [275, 70] on div "[PERSON_NAME] 221064-1-1 [DATE] 09:30 - 18:00 Gedaan Bruikbare informatie ID: 2…" at bounding box center [693, 192] width 854 height 293
copy div "[PERSON_NAME]"
click at [321, 193] on icon at bounding box center [322, 193] width 10 height 10
click at [367, 396] on div "Taken" at bounding box center [343, 389] width 123 height 14
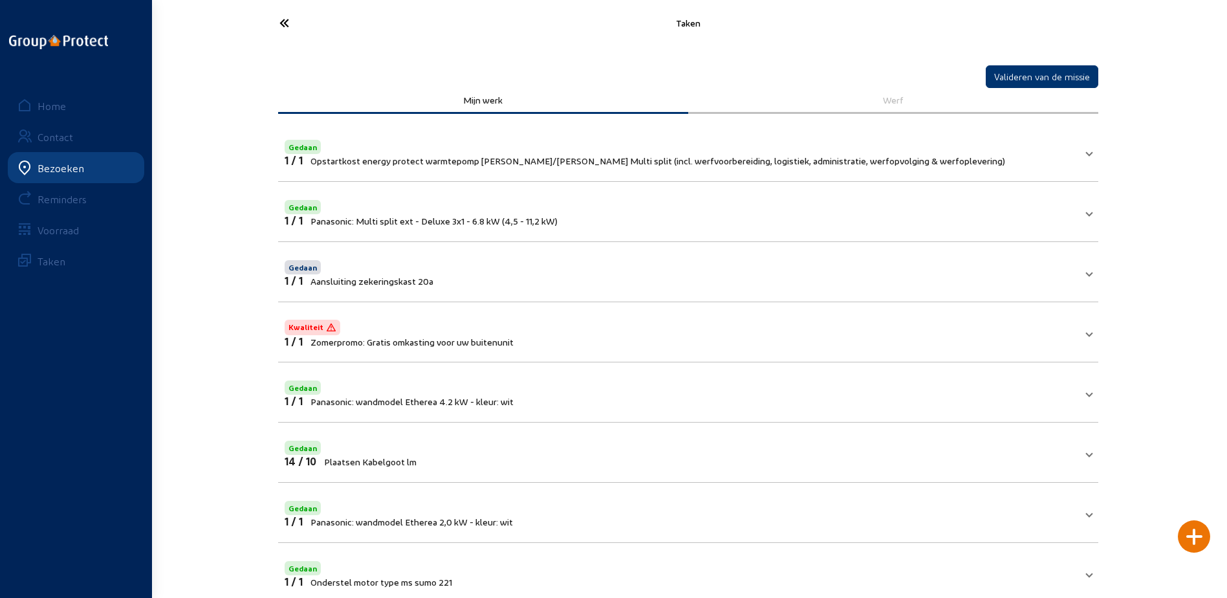
click at [274, 27] on icon at bounding box center [332, 23] width 119 height 23
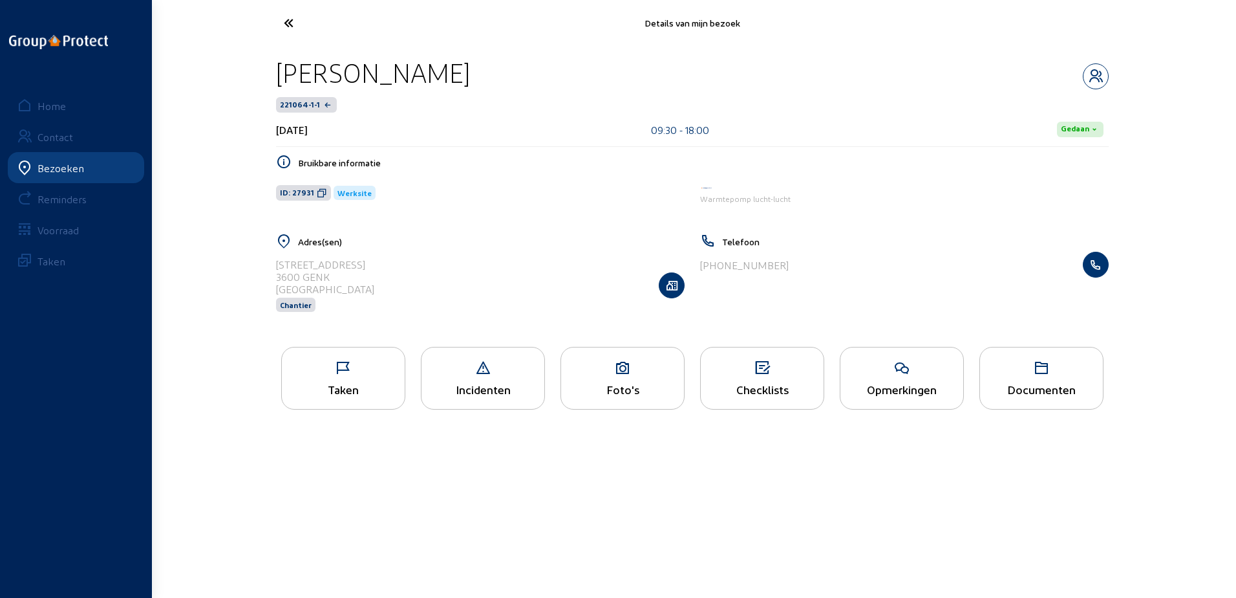
click at [572, 389] on div "Foto's" at bounding box center [622, 389] width 123 height 14
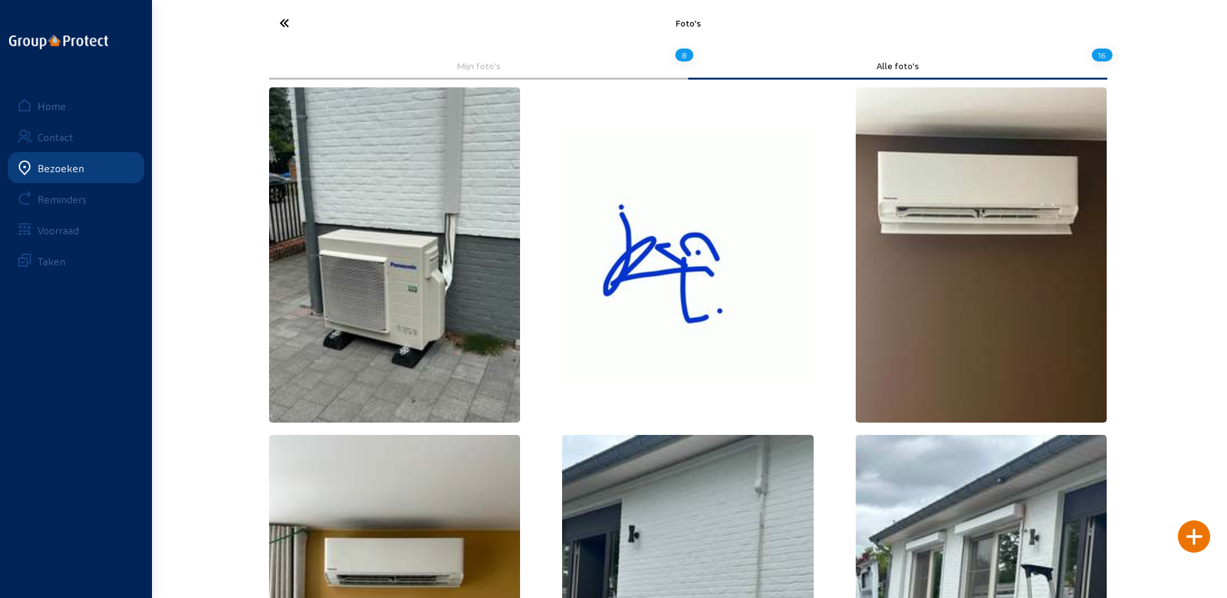
click at [286, 25] on icon at bounding box center [332, 23] width 119 height 23
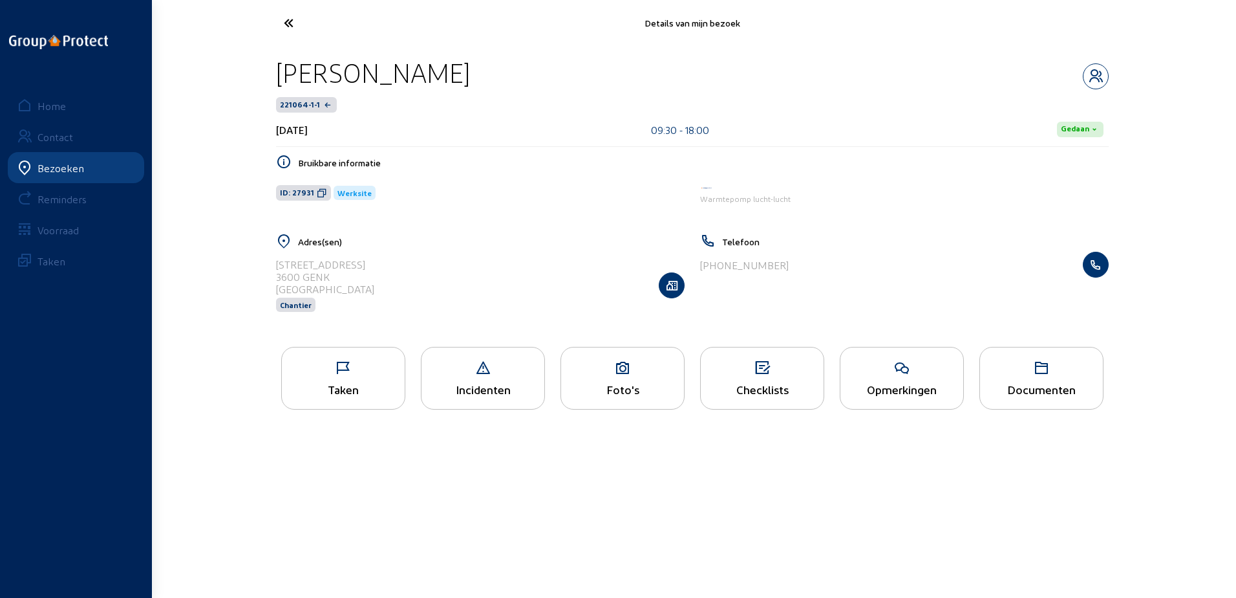
click at [295, 36] on cam-font-icon at bounding box center [337, 23] width 127 height 30
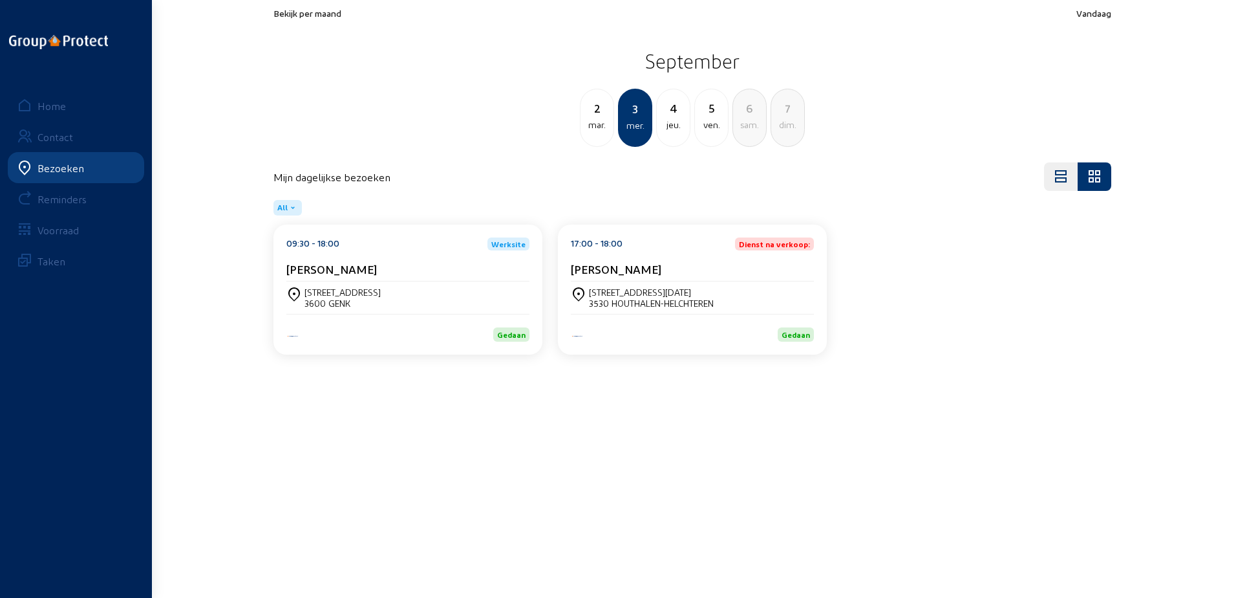
click at [676, 130] on div "jeu." at bounding box center [673, 125] width 33 height 16
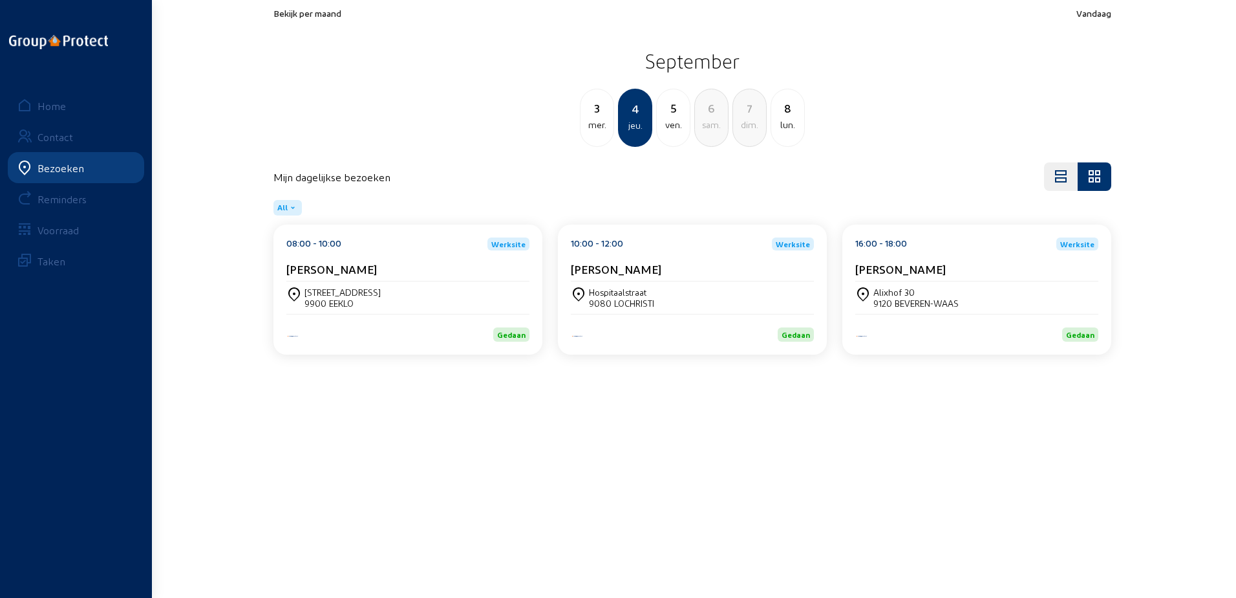
click at [421, 252] on div "08:00 - 10:00 Werksite [PERSON_NAME]" at bounding box center [407, 259] width 243 height 44
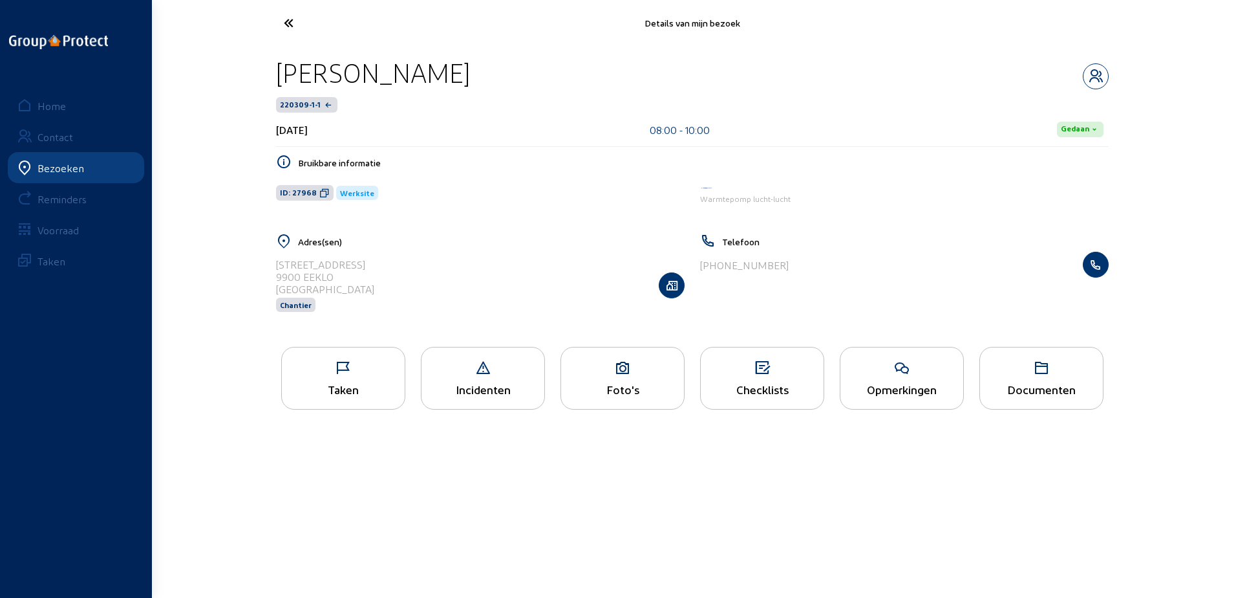
click at [367, 362] on icon at bounding box center [343, 368] width 123 height 16
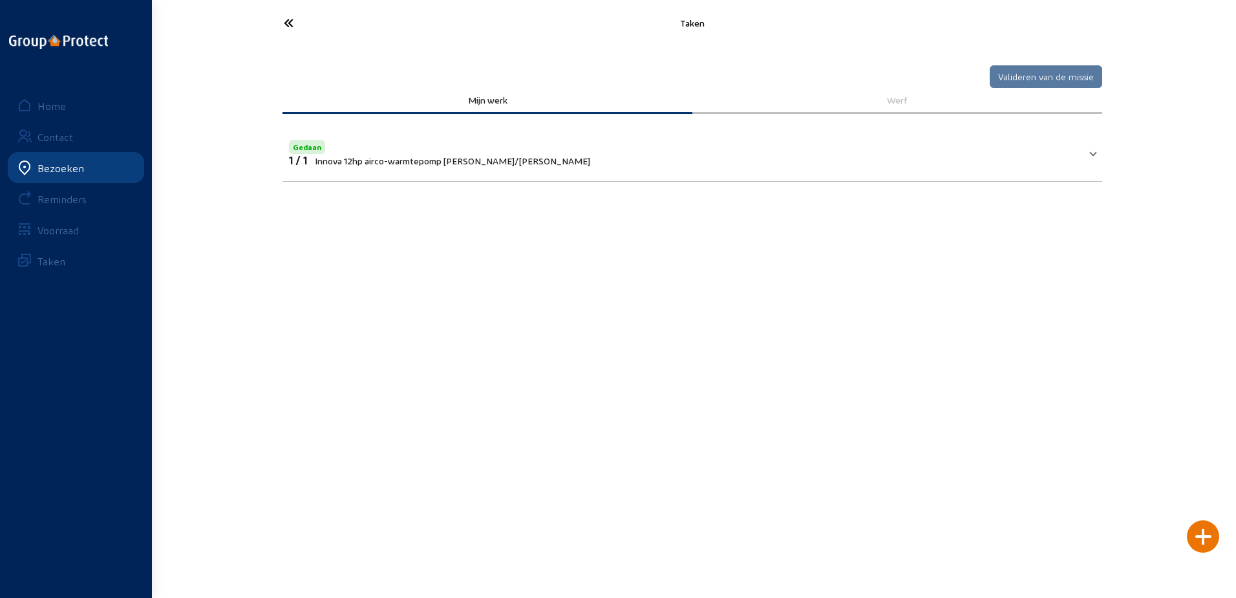
click at [541, 155] on mat-panel-title "Gedaan 1 / 1 Innova 12hp airco-warmtepomp [PERSON_NAME]/[PERSON_NAME]" at bounding box center [685, 151] width 792 height 29
click at [292, 37] on cam-font-icon at bounding box center [337, 23] width 127 height 30
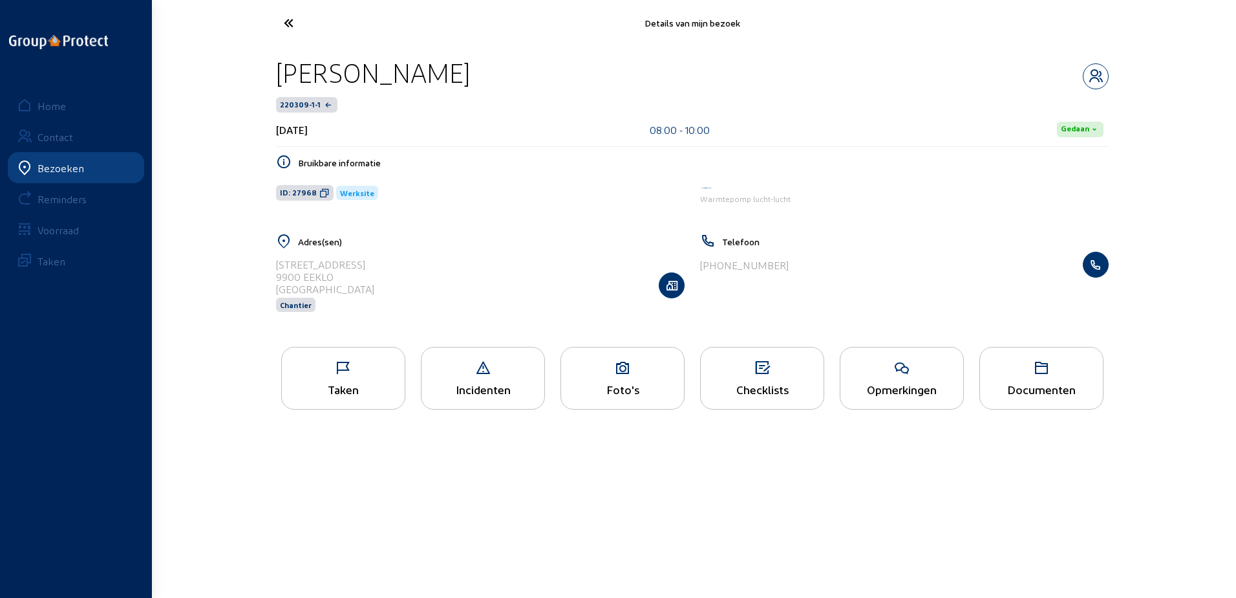
click at [307, 35] on cam-font-icon at bounding box center [337, 23] width 127 height 30
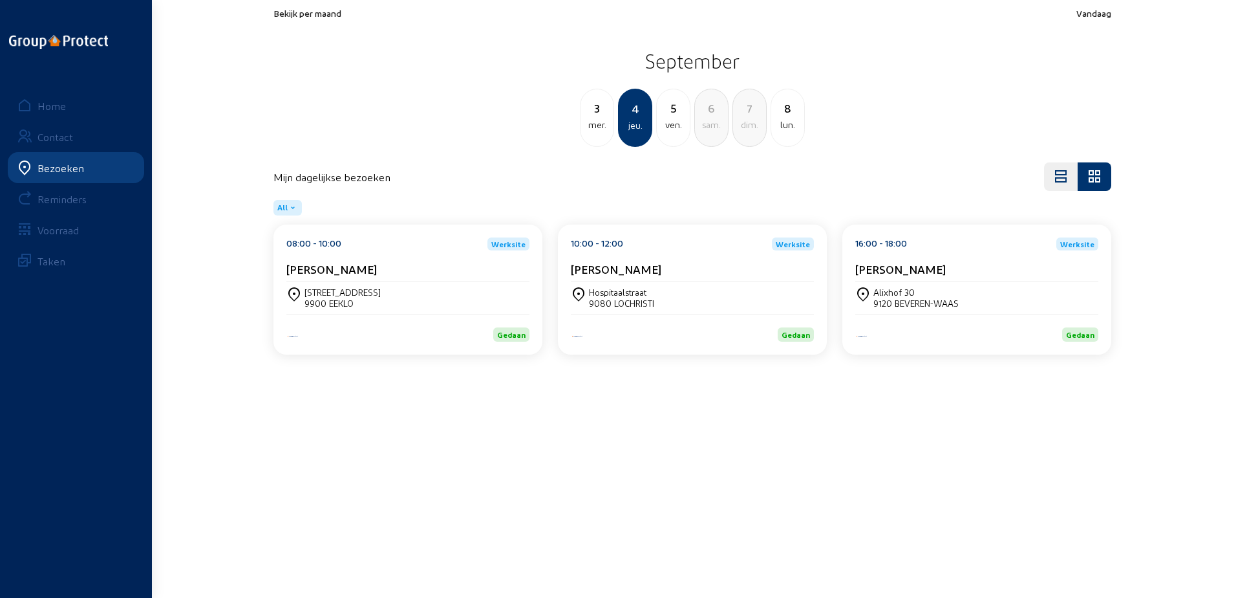
click at [662, 255] on div "10:00 - 12:00 Werksite [PERSON_NAME]" at bounding box center [692, 259] width 243 height 44
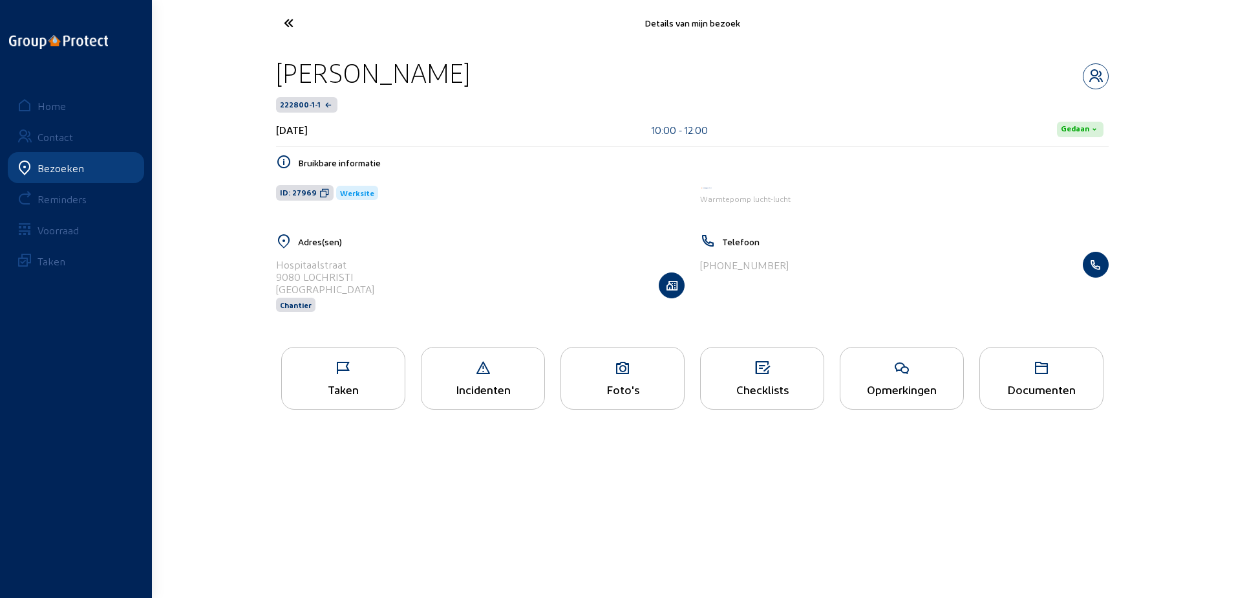
click at [355, 377] on div "Taken" at bounding box center [343, 378] width 124 height 63
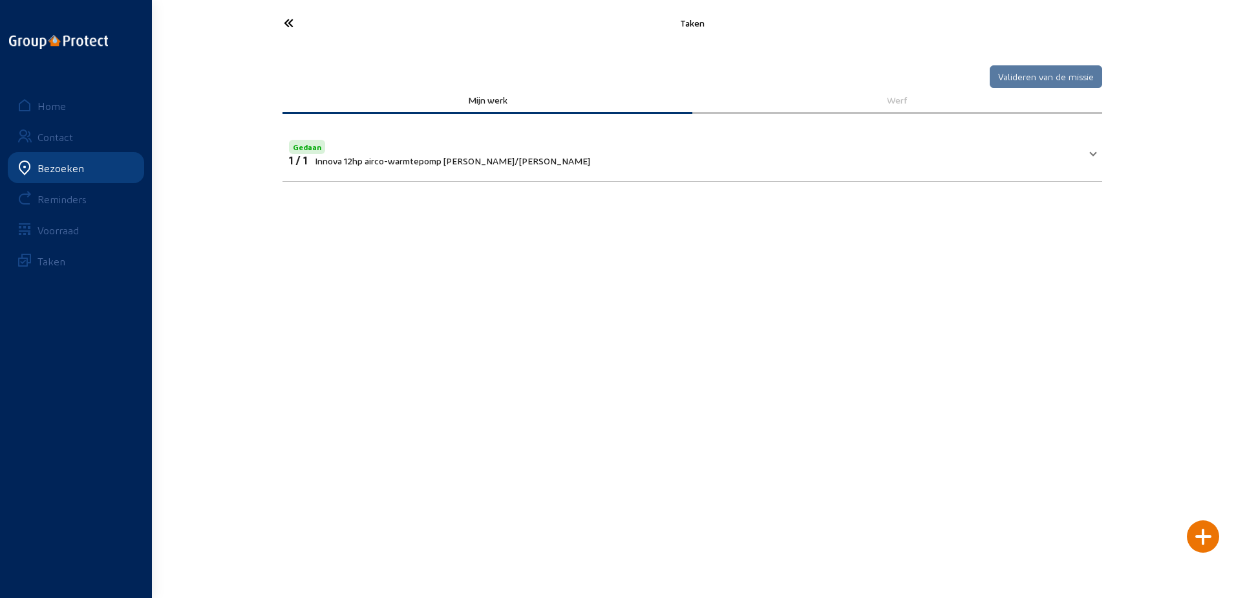
click at [492, 169] on mat-expansion-panel-header "Gedaan 1 / 1 Innova 12hp airco-warmtepomp [PERSON_NAME]/[PERSON_NAME]" at bounding box center [693, 151] width 820 height 44
click at [308, 45] on div "Taken" at bounding box center [693, 23] width 854 height 46
click at [295, 20] on icon at bounding box center [336, 23] width 119 height 23
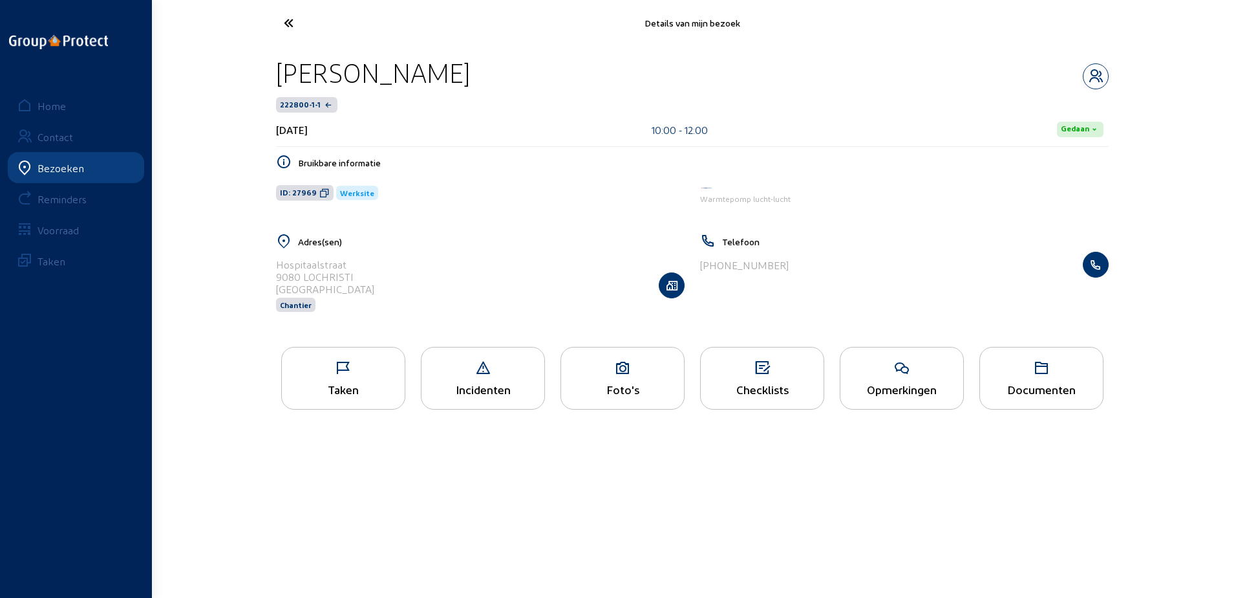
click at [285, 19] on icon at bounding box center [336, 23] width 119 height 23
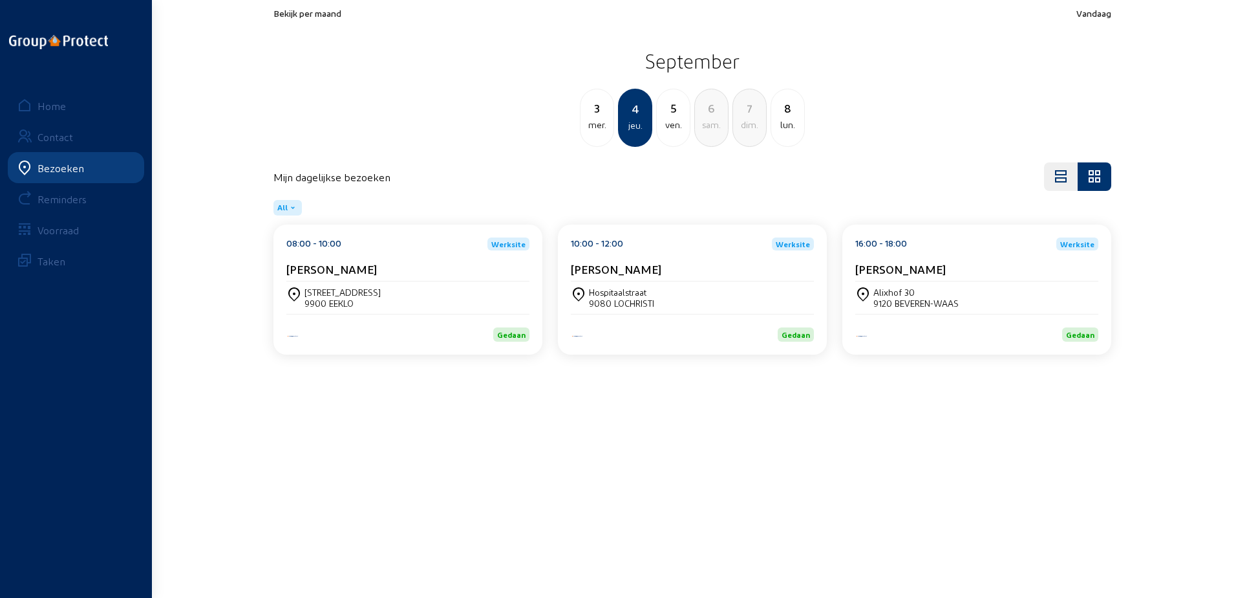
click at [861, 259] on div "16:00 - 18:00 Werksite [PERSON_NAME]" at bounding box center [977, 259] width 243 height 44
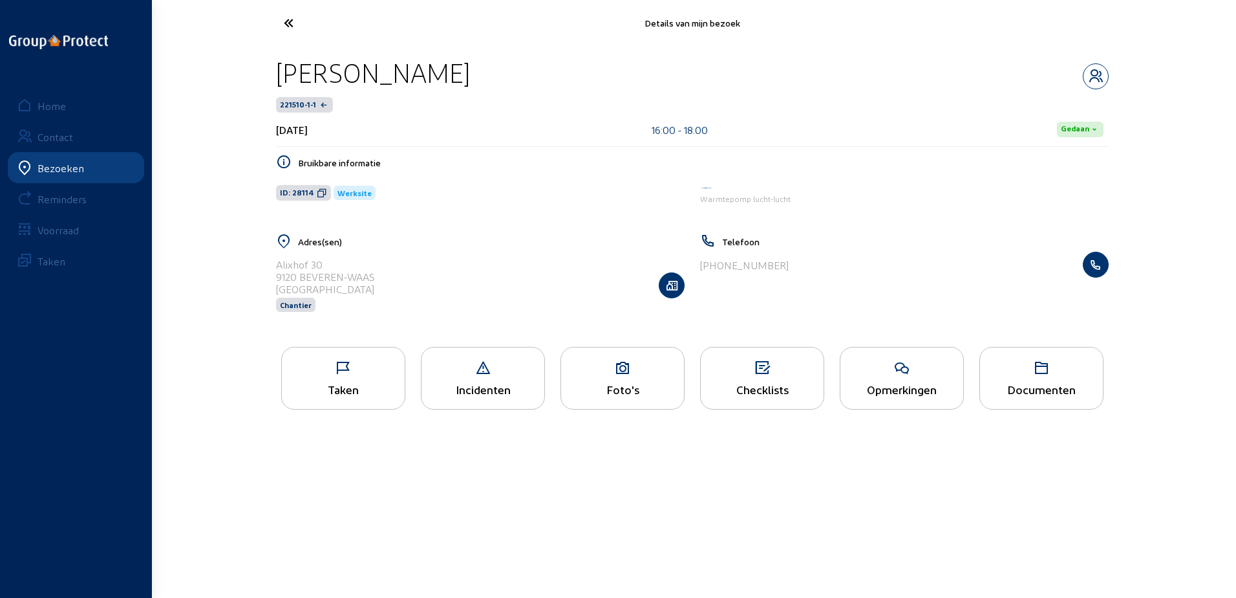
click at [372, 370] on icon at bounding box center [343, 368] width 123 height 16
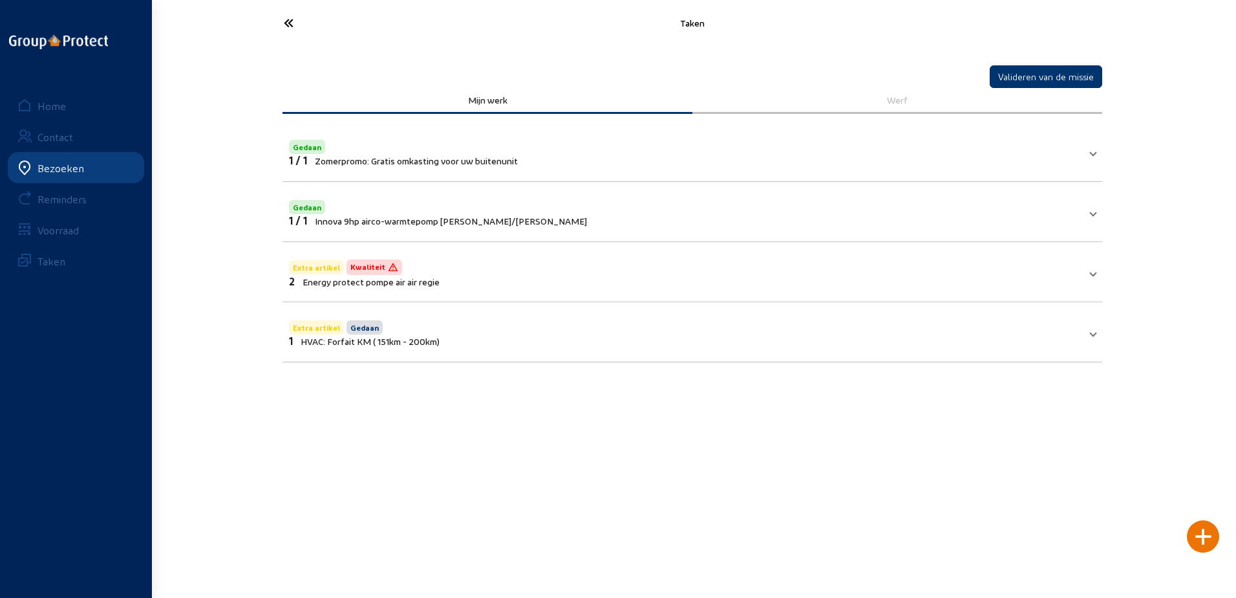
click at [288, 24] on icon at bounding box center [336, 23] width 119 height 23
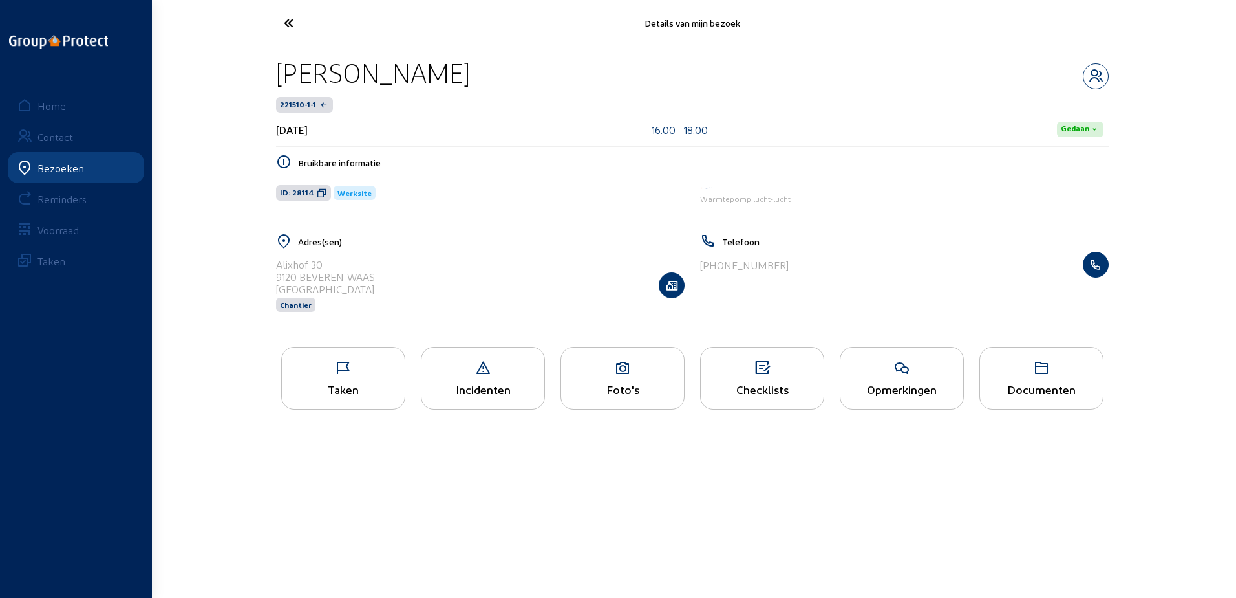
click at [288, 24] on icon at bounding box center [336, 23] width 119 height 23
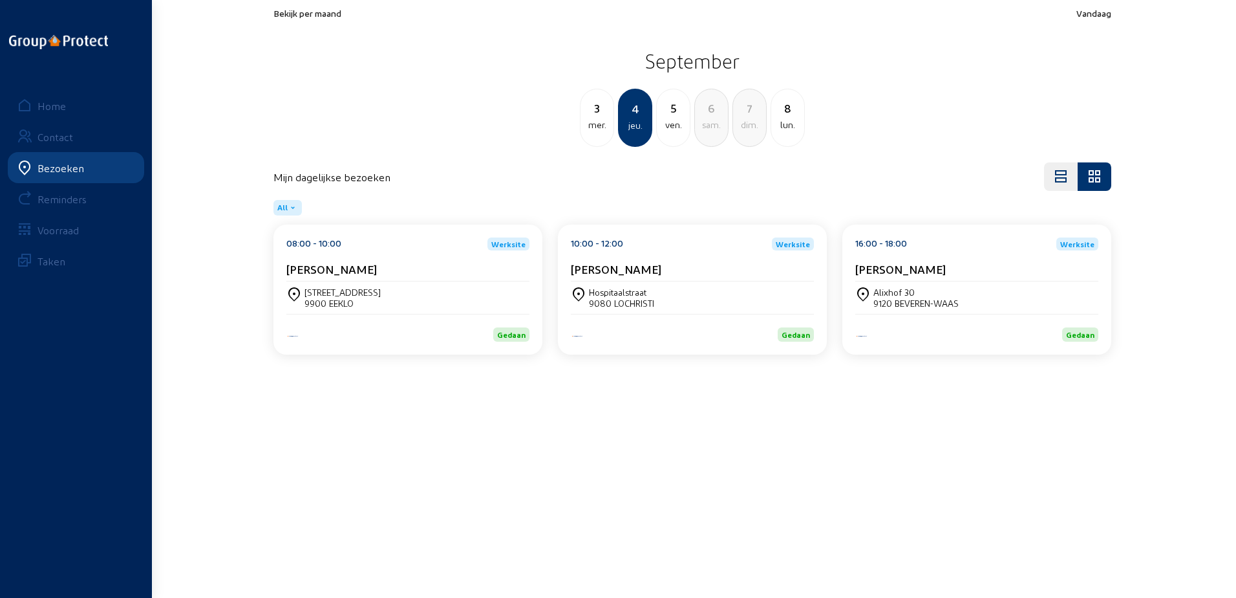
click at [742, 266] on div "[PERSON_NAME]" at bounding box center [692, 269] width 243 height 14
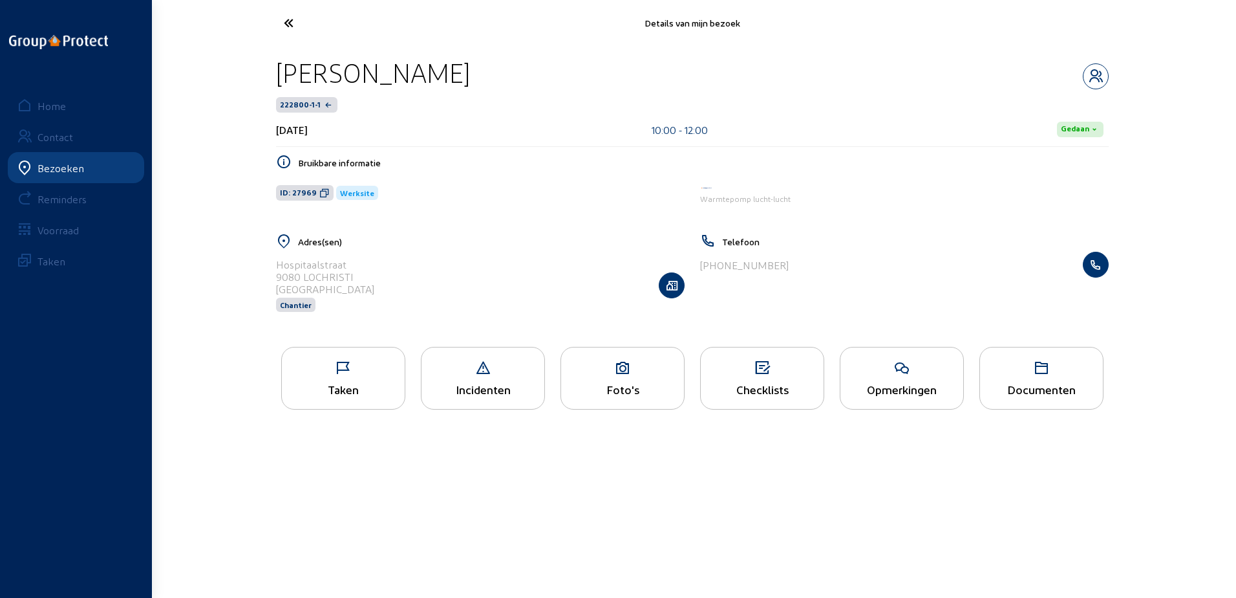
drag, startPoint x: 496, startPoint y: 76, endPoint x: 275, endPoint y: 78, distance: 220.5
click at [275, 78] on div "[PERSON_NAME] 222800-1-1 [DATE] 10:00 - 12:00 Gedaan Bruikbare informatie ID: 2…" at bounding box center [693, 192] width 854 height 293
copy div "[PERSON_NAME]"
click at [292, 19] on icon at bounding box center [336, 23] width 119 height 23
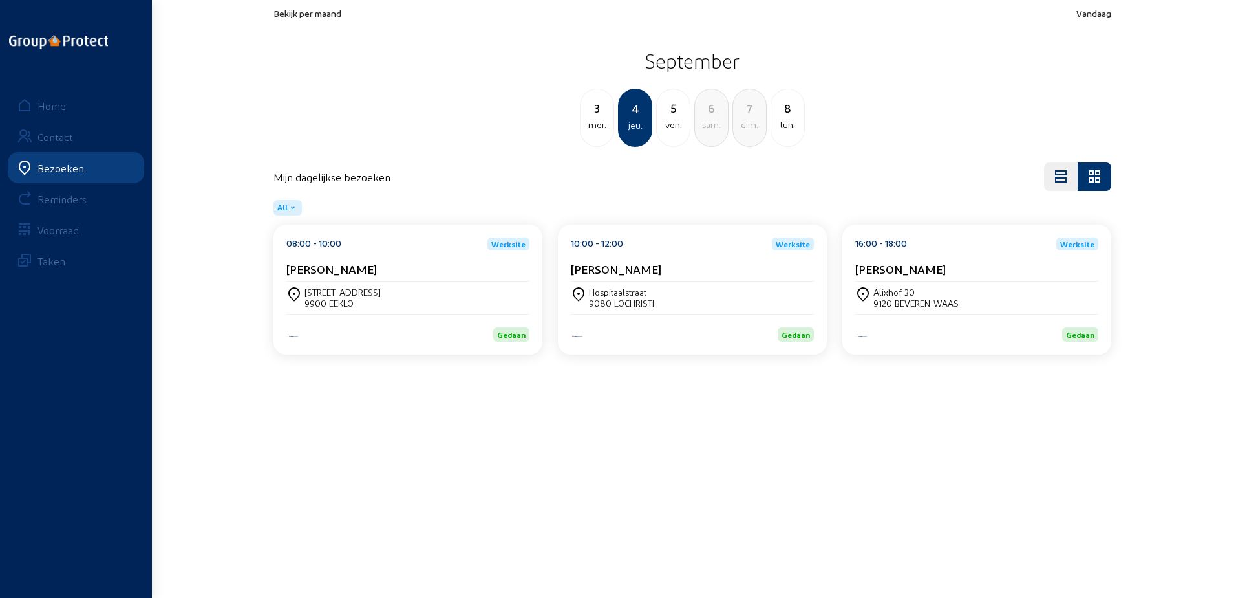
click at [917, 254] on div "16:00 - 18:00 Werksite [PERSON_NAME]" at bounding box center [977, 259] width 243 height 44
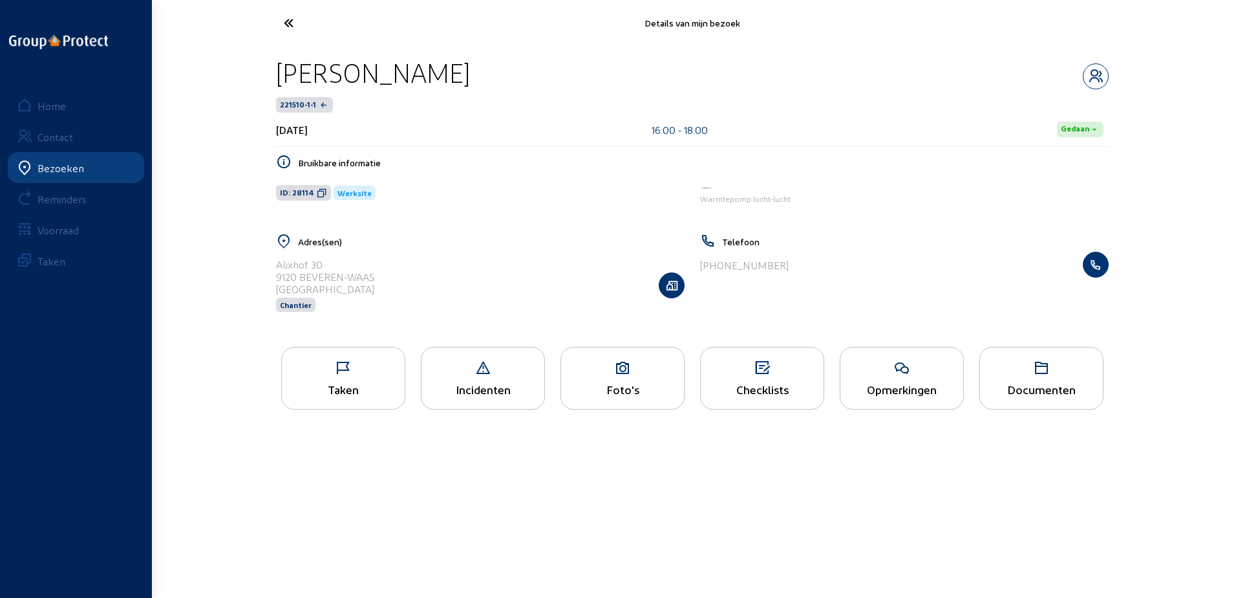
drag, startPoint x: 579, startPoint y: 77, endPoint x: 265, endPoint y: 76, distance: 313.7
click at [265, 76] on div "Details van mijn bezoek [PERSON_NAME] 221510-1-1 [DATE] 16:00 - 18:00 Gedaan Br…" at bounding box center [618, 217] width 1236 height 434
copy div "[PERSON_NAME]"
click at [317, 191] on icon at bounding box center [322, 193] width 10 height 10
click at [300, 12] on icon at bounding box center [336, 23] width 119 height 23
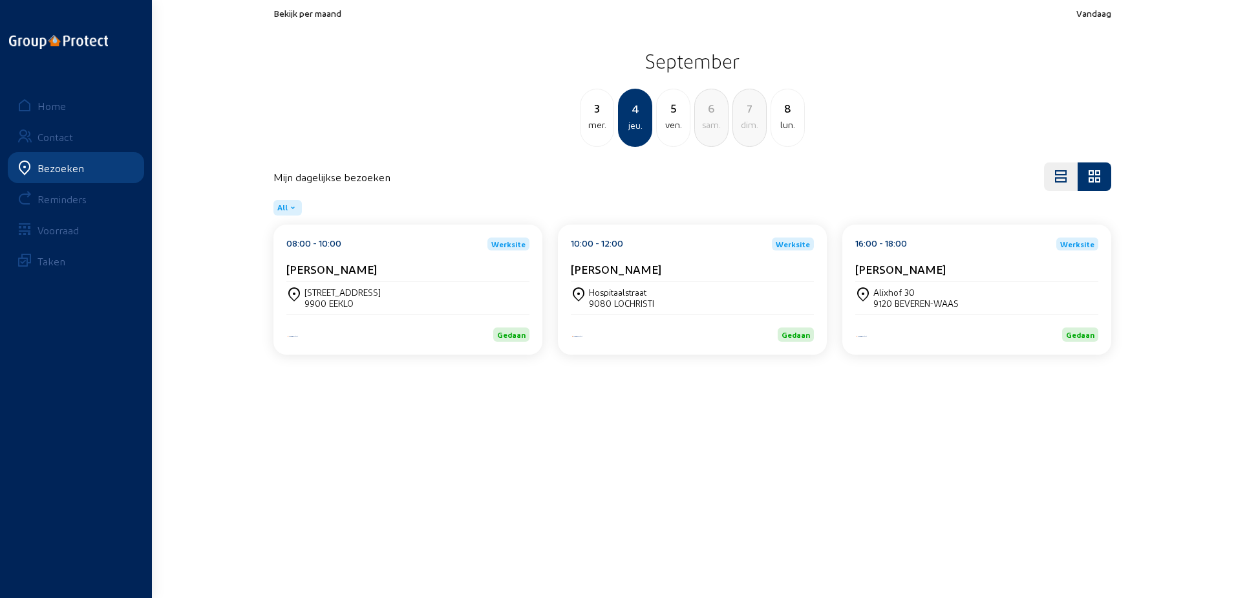
click at [635, 268] on cam-card-title "[PERSON_NAME]" at bounding box center [616, 269] width 91 height 14
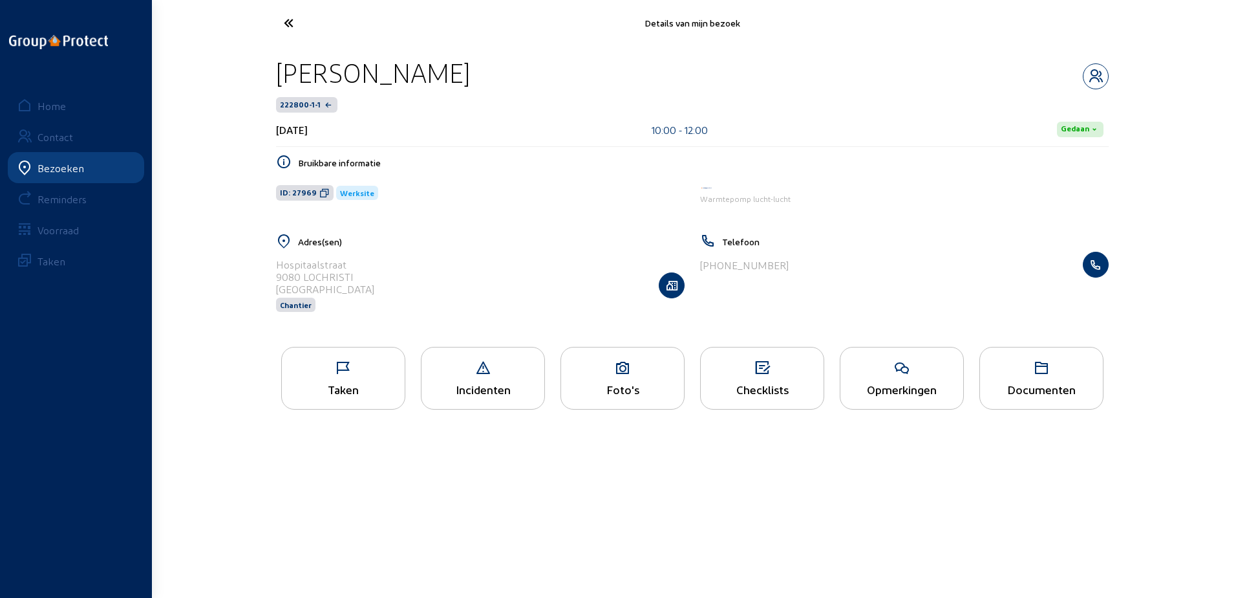
click at [319, 191] on icon at bounding box center [324, 193] width 10 height 10
click at [394, 371] on icon at bounding box center [343, 368] width 123 height 16
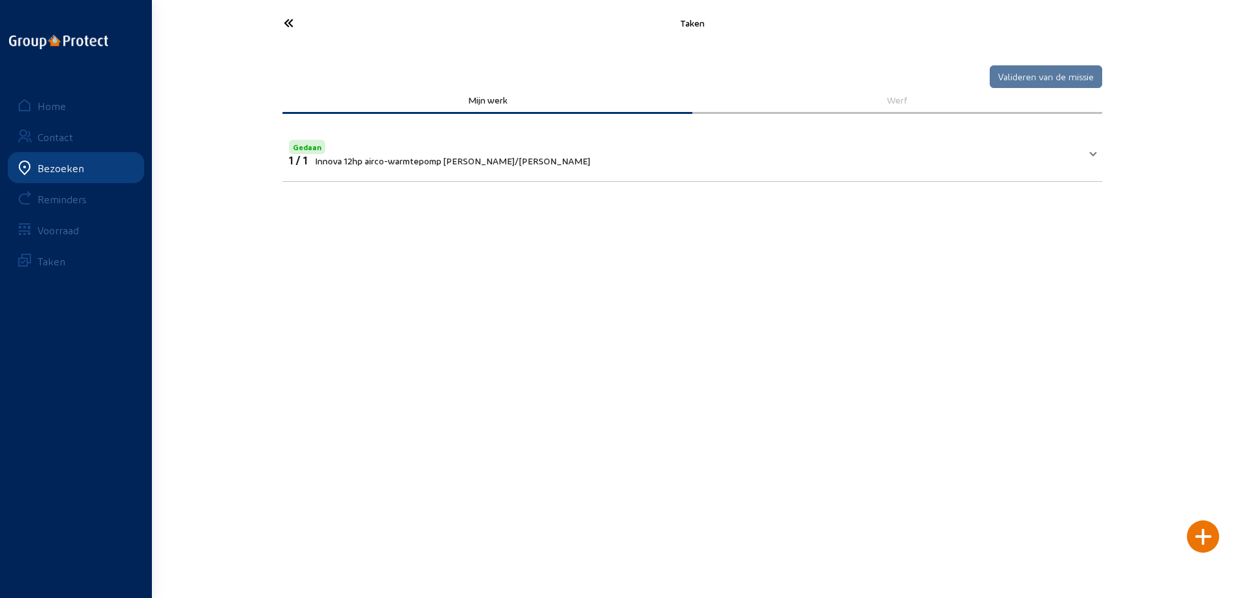
click at [305, 24] on icon at bounding box center [336, 23] width 119 height 23
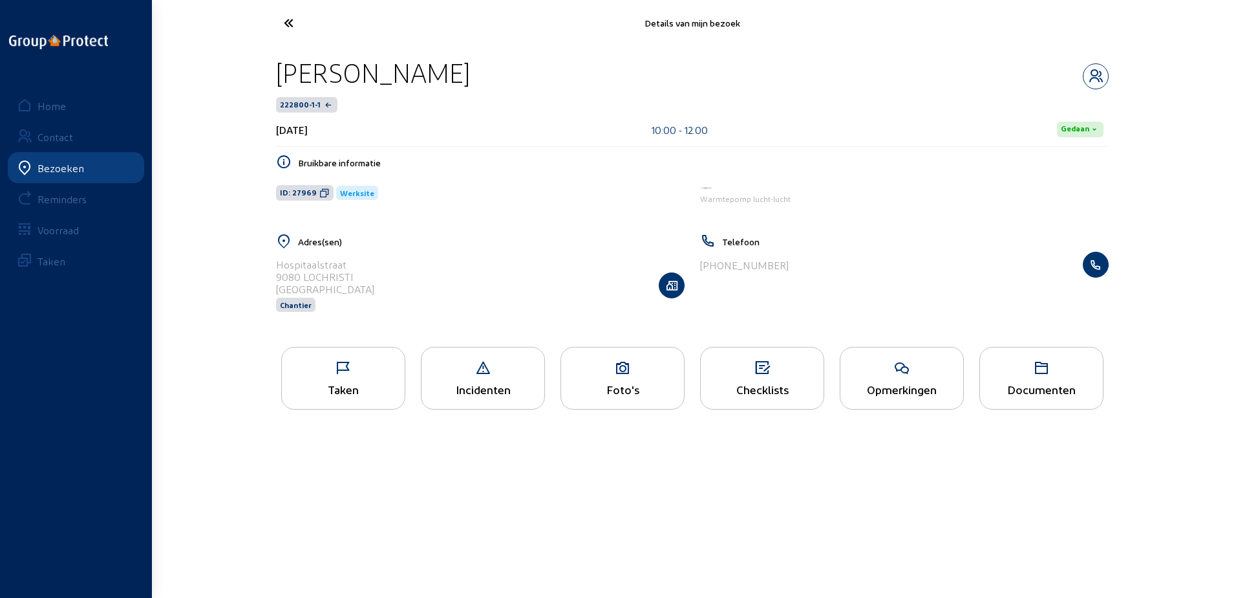
click at [294, 29] on icon at bounding box center [336, 23] width 119 height 23
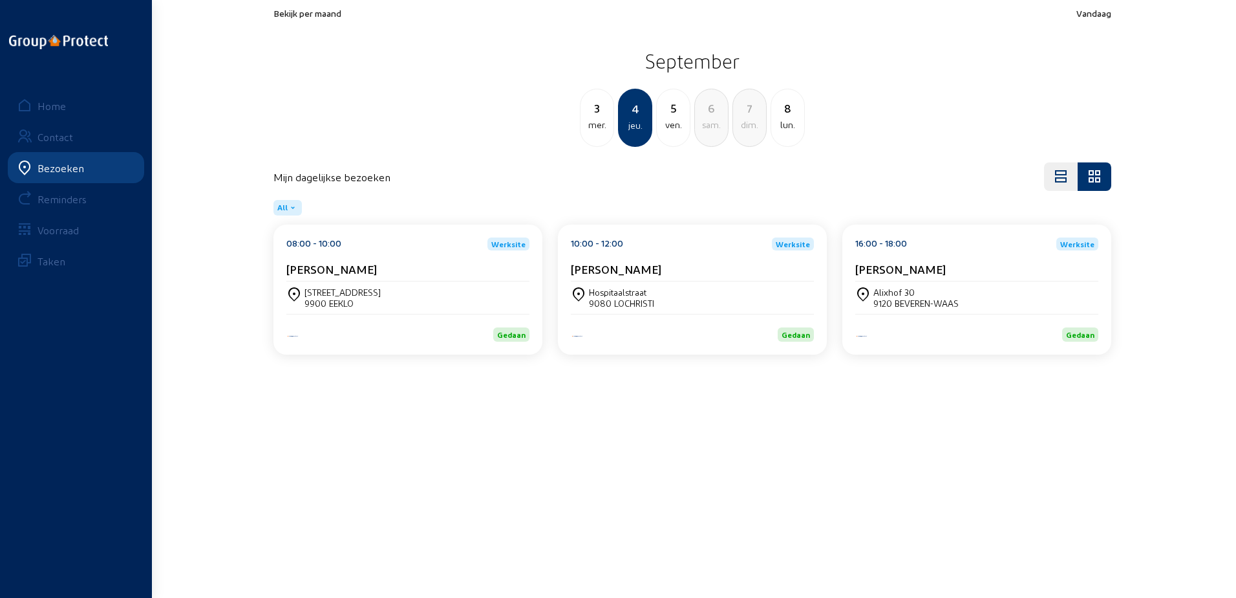
click at [685, 131] on div "ven." at bounding box center [673, 125] width 33 height 16
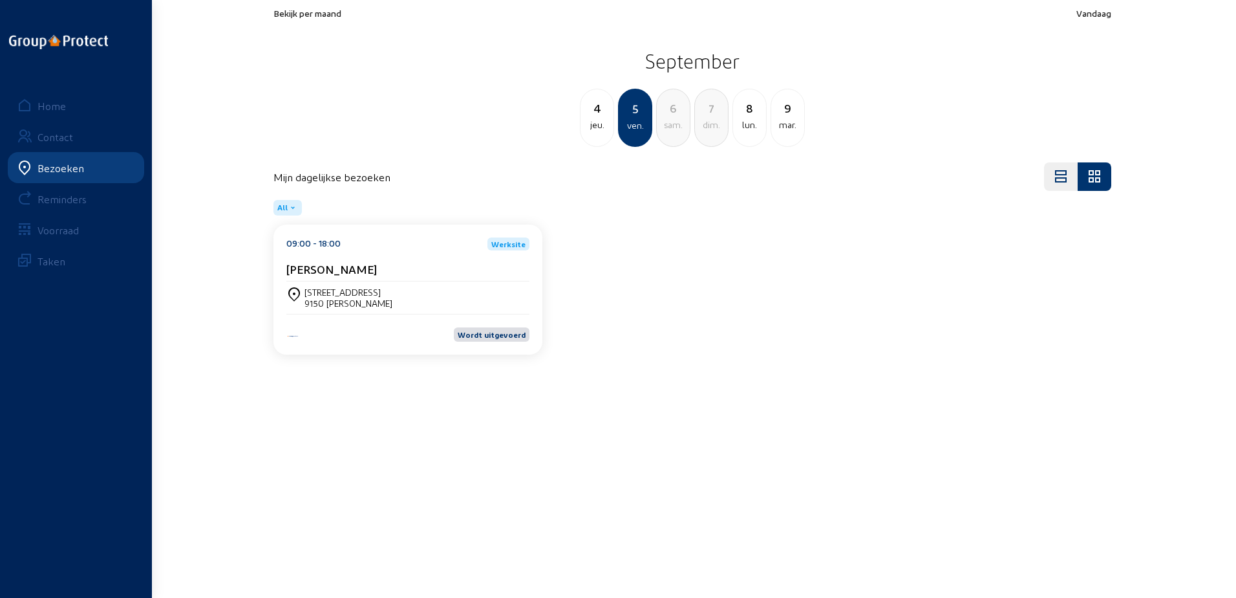
click at [377, 263] on cam-card-title "[PERSON_NAME]" at bounding box center [331, 269] width 91 height 14
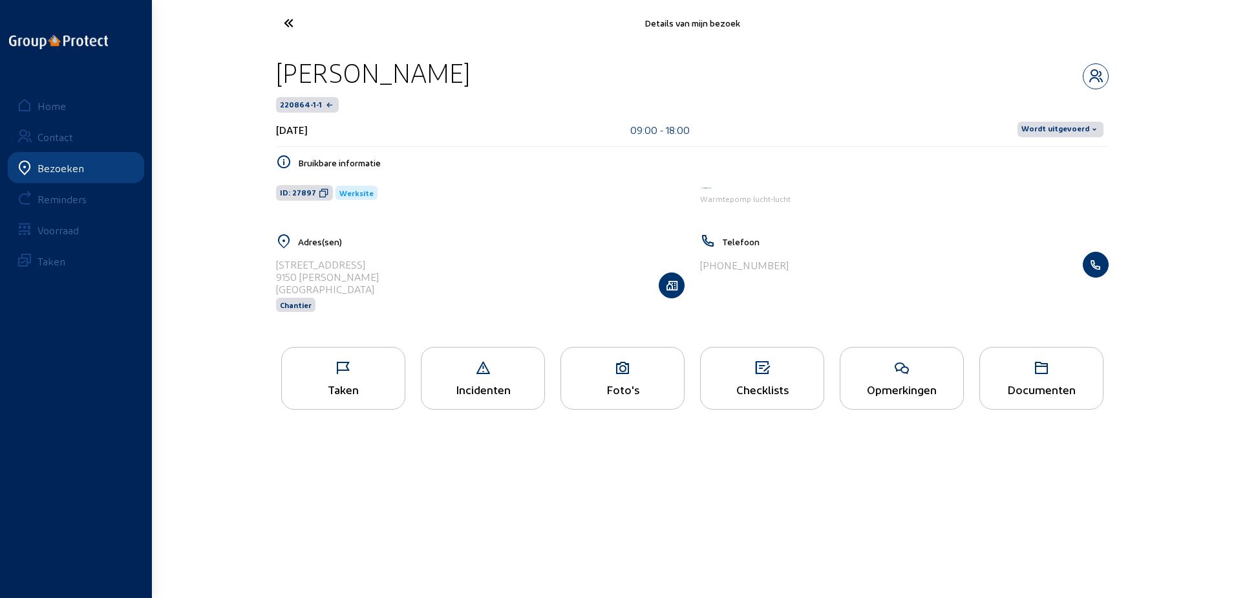
click at [629, 360] on icon at bounding box center [622, 368] width 123 height 16
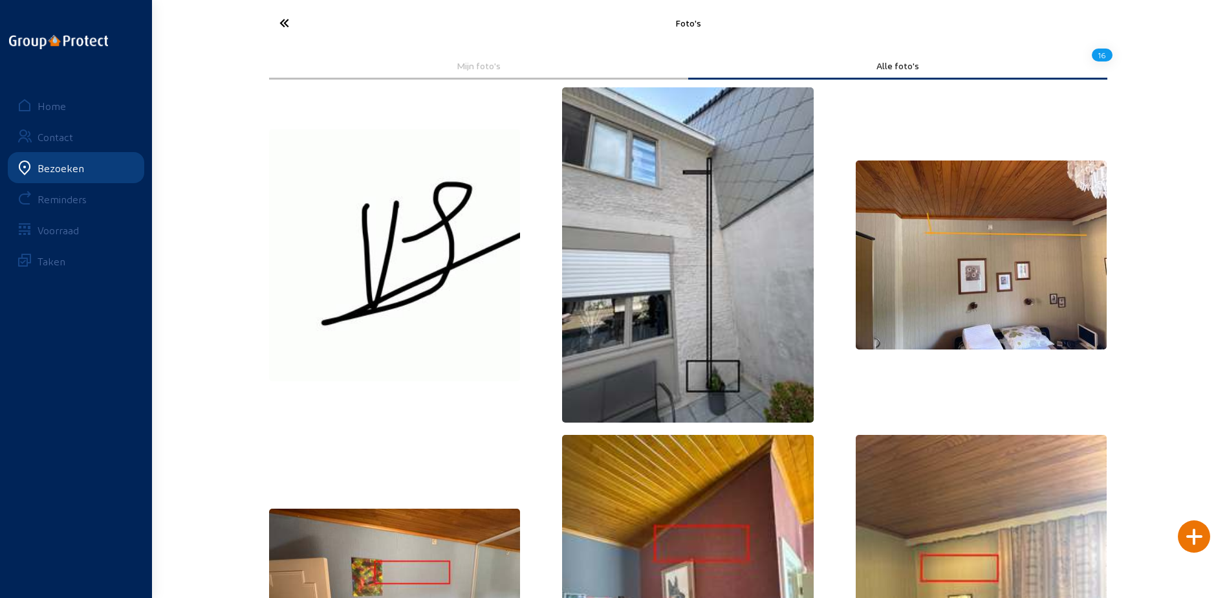
click at [733, 264] on img at bounding box center [688, 254] width 252 height 335
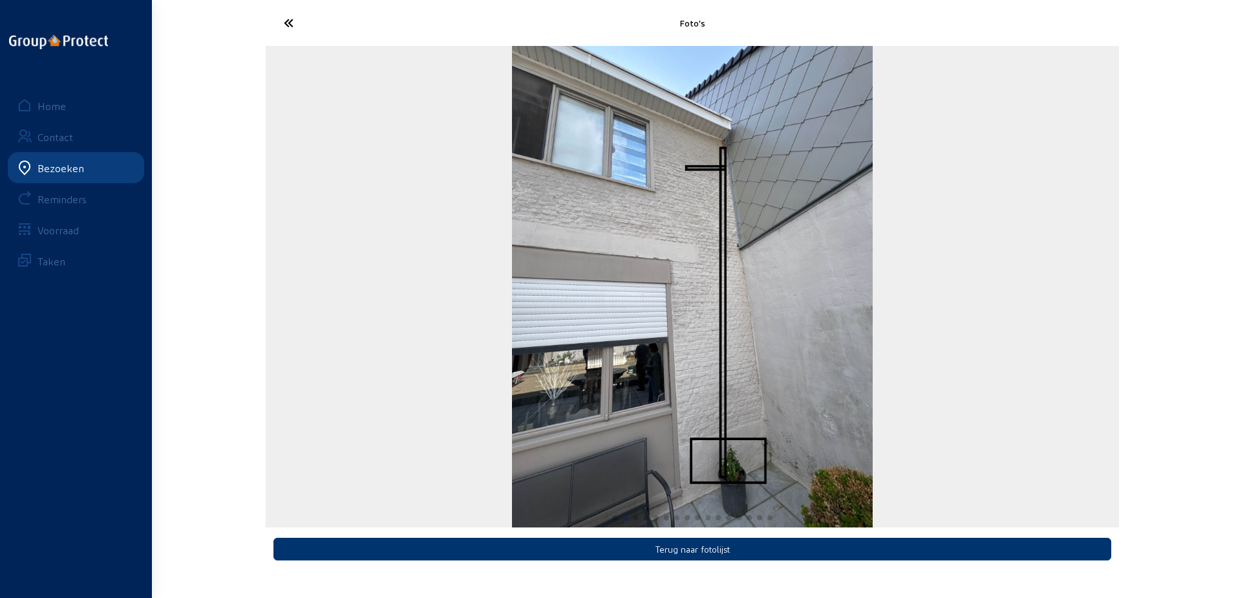
click at [1028, 259] on div "2 / 16" at bounding box center [693, 286] width 854 height 481
click at [1055, 325] on div "2 / 16" at bounding box center [693, 286] width 854 height 481
click at [1168, 294] on div "Foto's Terug naar fotolijst Home Contact Bezoeken Reminders Voorraad Taken" at bounding box center [618, 288] width 1236 height 577
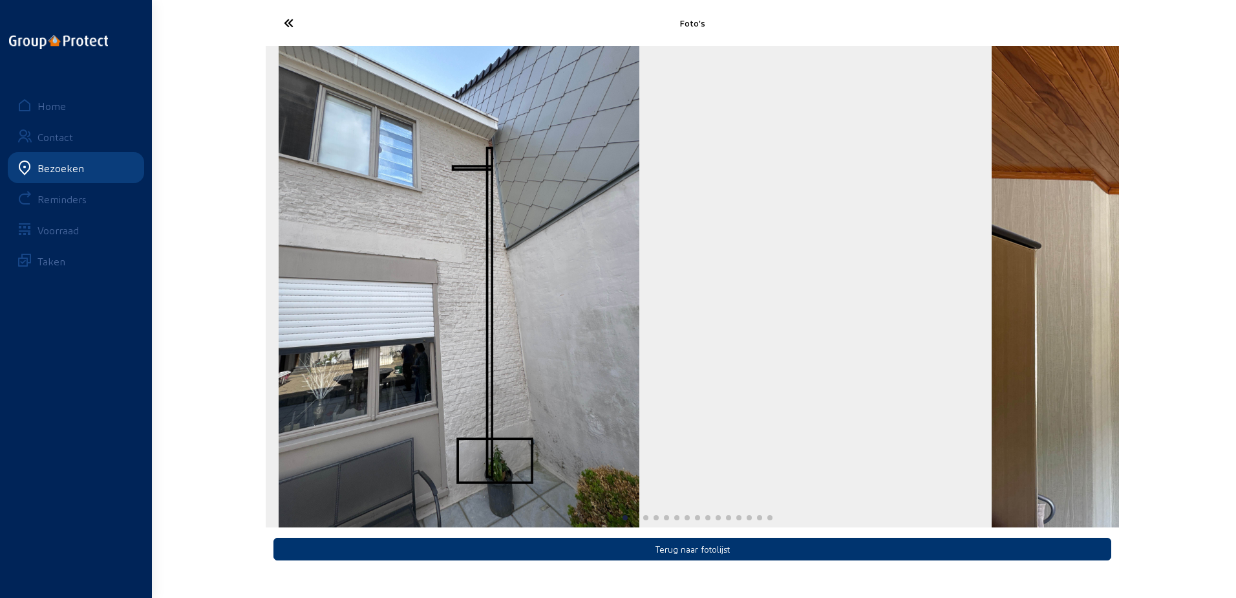
click at [620, 288] on img "2 / 16" at bounding box center [459, 286] width 361 height 481
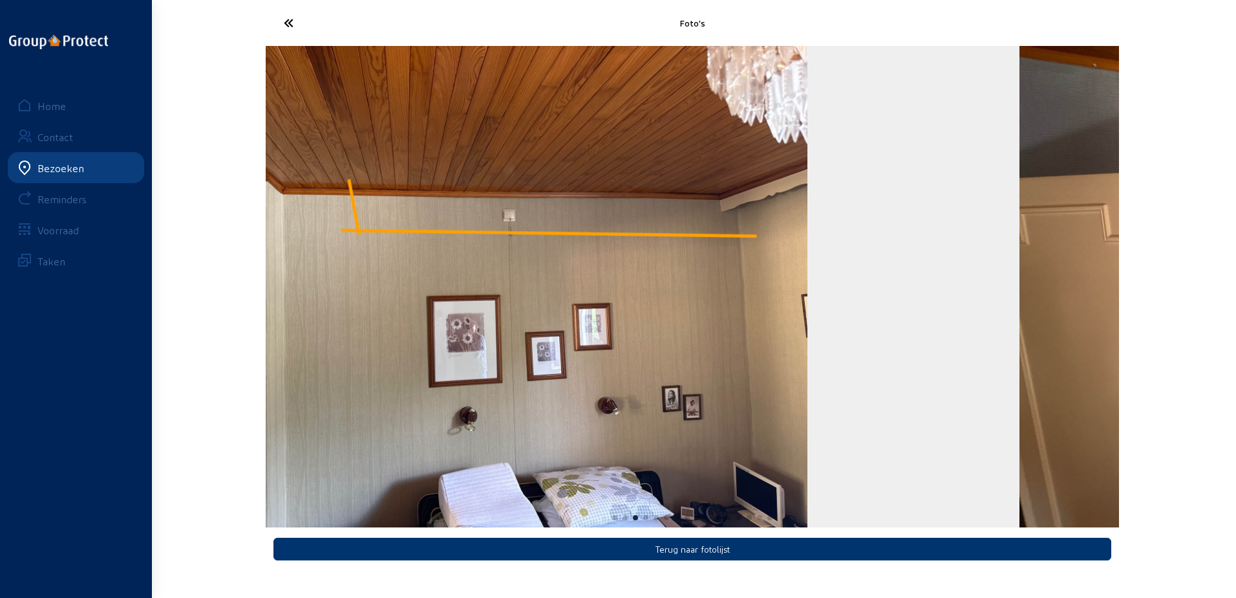
click at [751, 289] on img "3 / 16" at bounding box center [487, 286] width 642 height 481
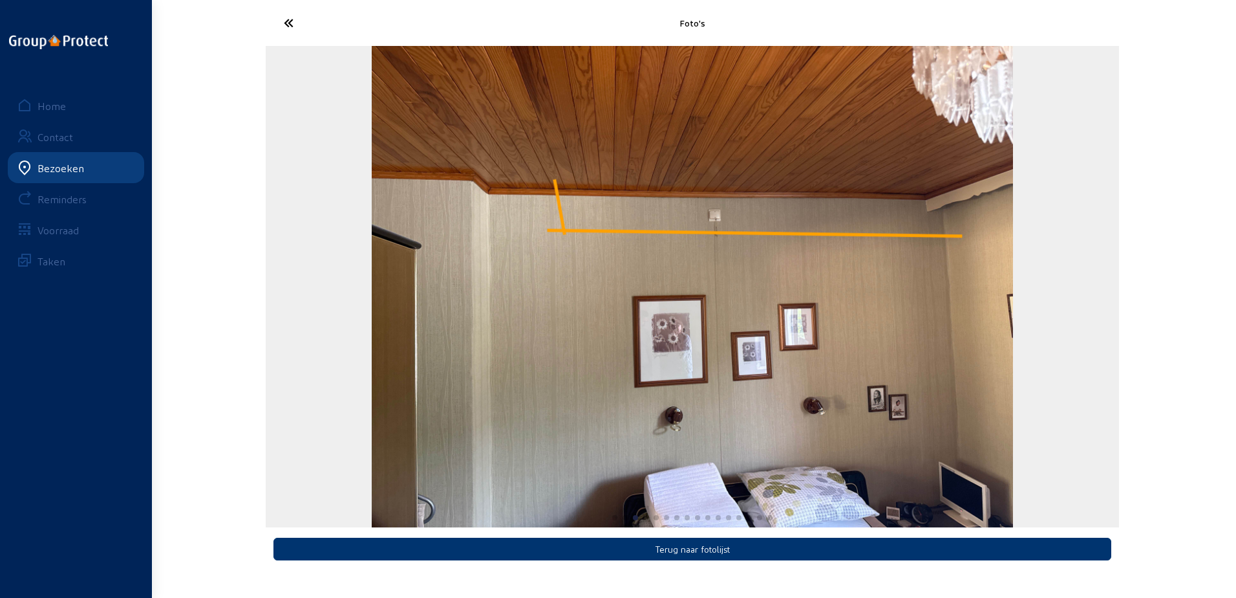
click at [574, 292] on div "3 / 16" at bounding box center [693, 286] width 854 height 481
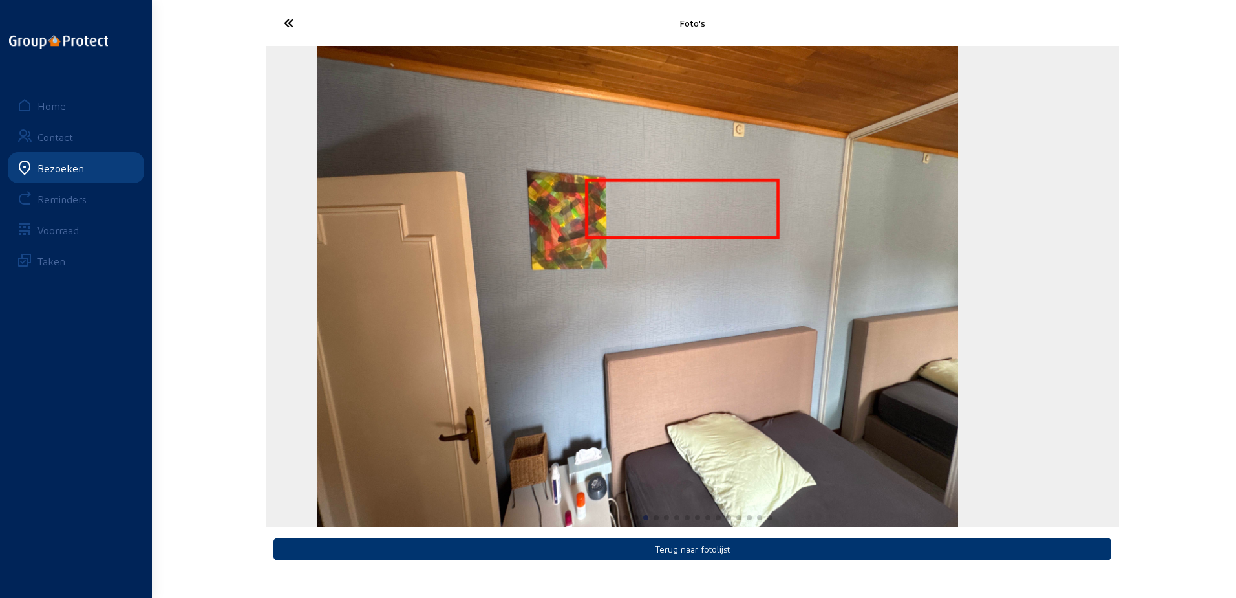
click at [487, 279] on img "4 / 16" at bounding box center [638, 286] width 642 height 481
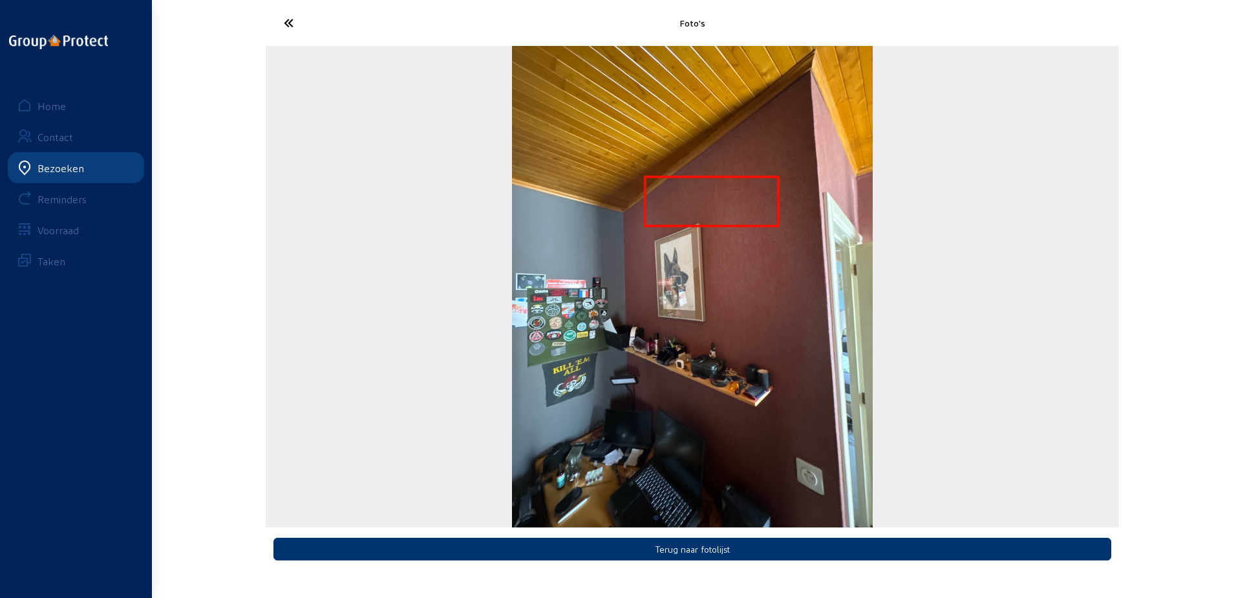
click at [440, 273] on div "5 / 16" at bounding box center [693, 286] width 854 height 481
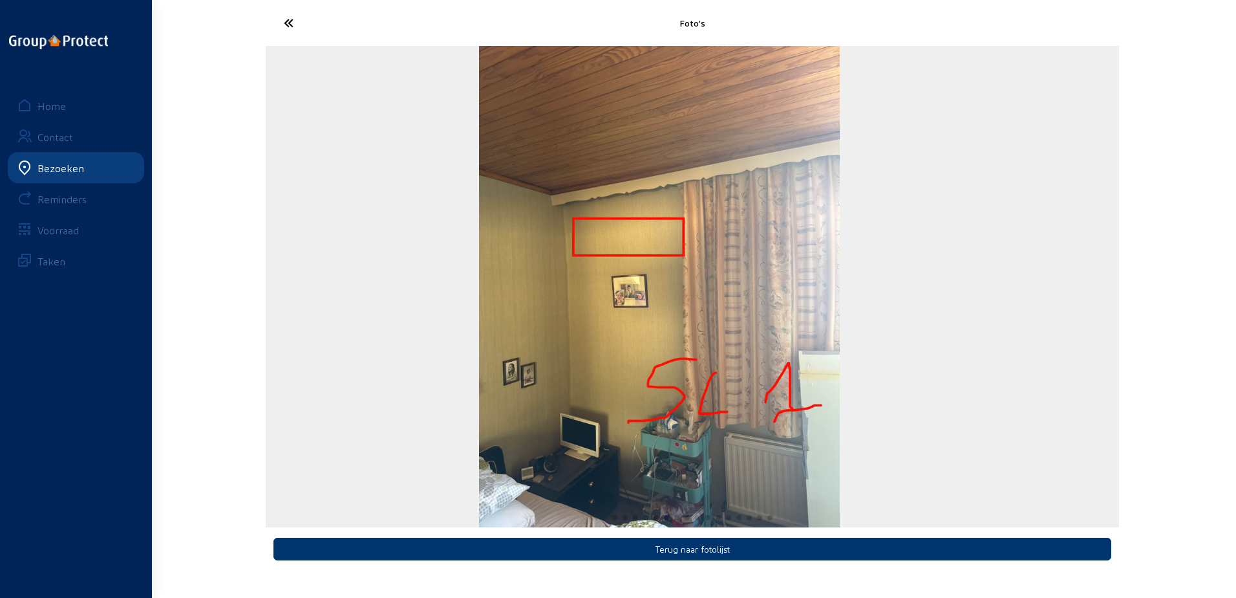
click at [382, 252] on div "6 / 16" at bounding box center [660, 286] width 854 height 481
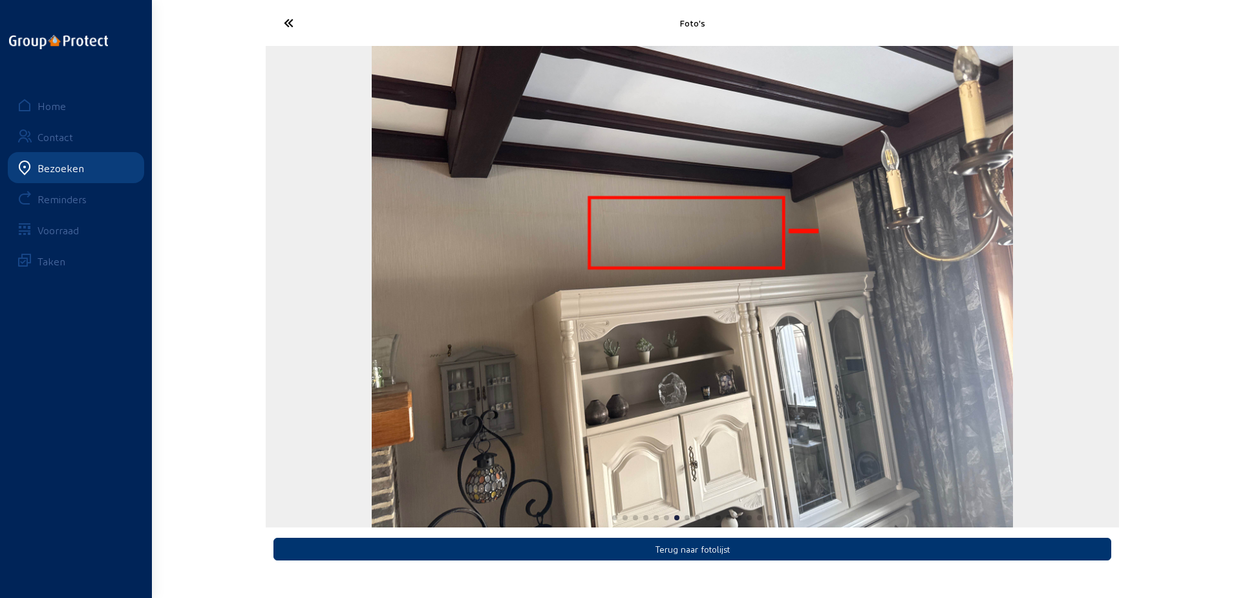
click at [529, 219] on img "7 / 16" at bounding box center [693, 286] width 642 height 481
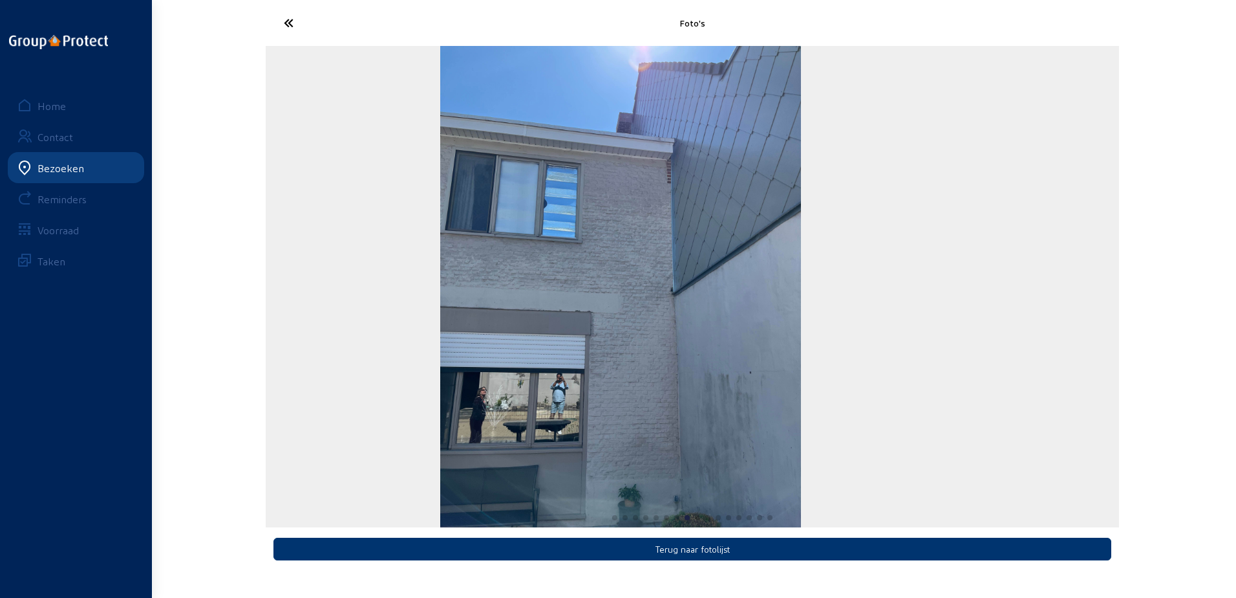
click at [532, 249] on img "8 / 16" at bounding box center [620, 286] width 361 height 481
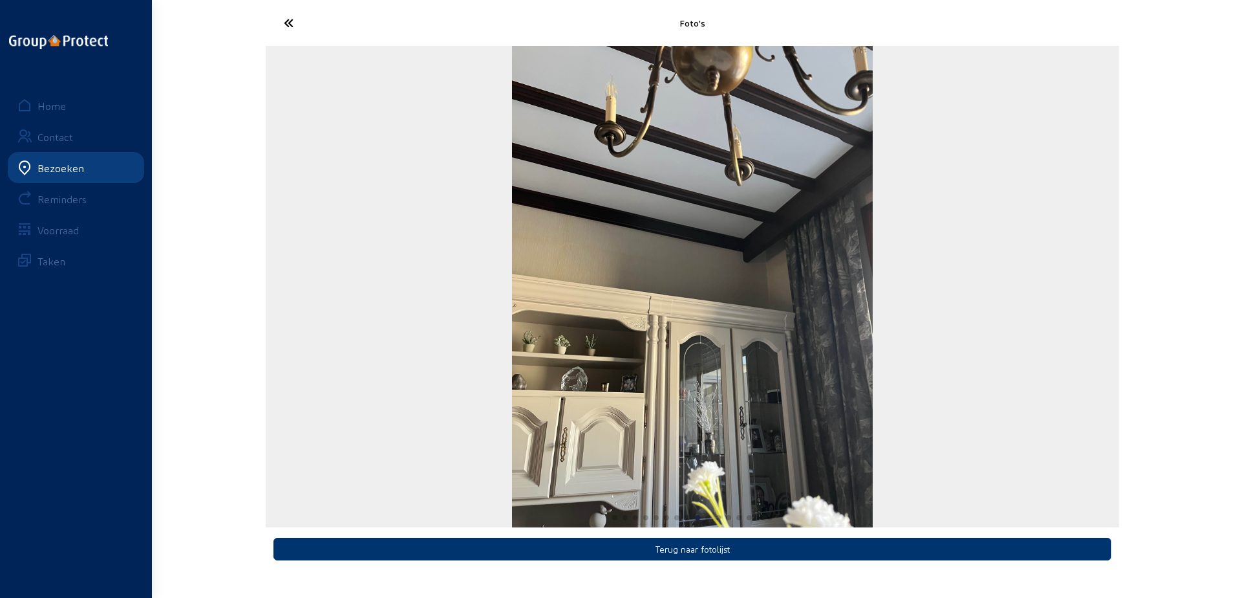
click at [532, 235] on img "9 / 16" at bounding box center [692, 286] width 361 height 481
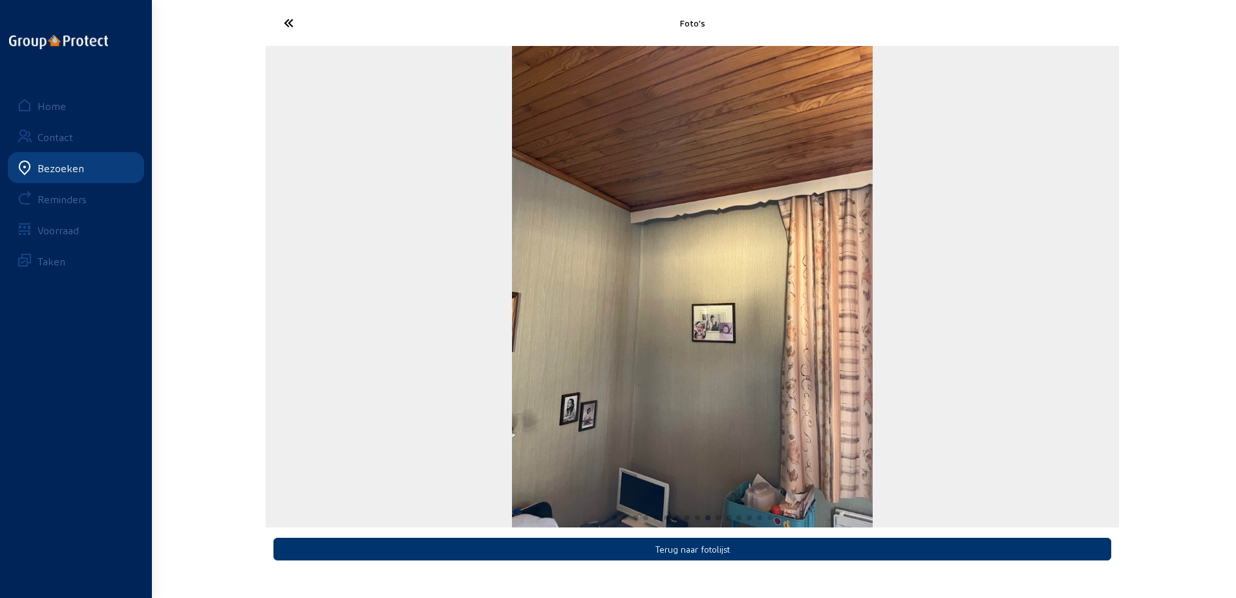
click at [512, 208] on img "10 / 16" at bounding box center [692, 286] width 361 height 481
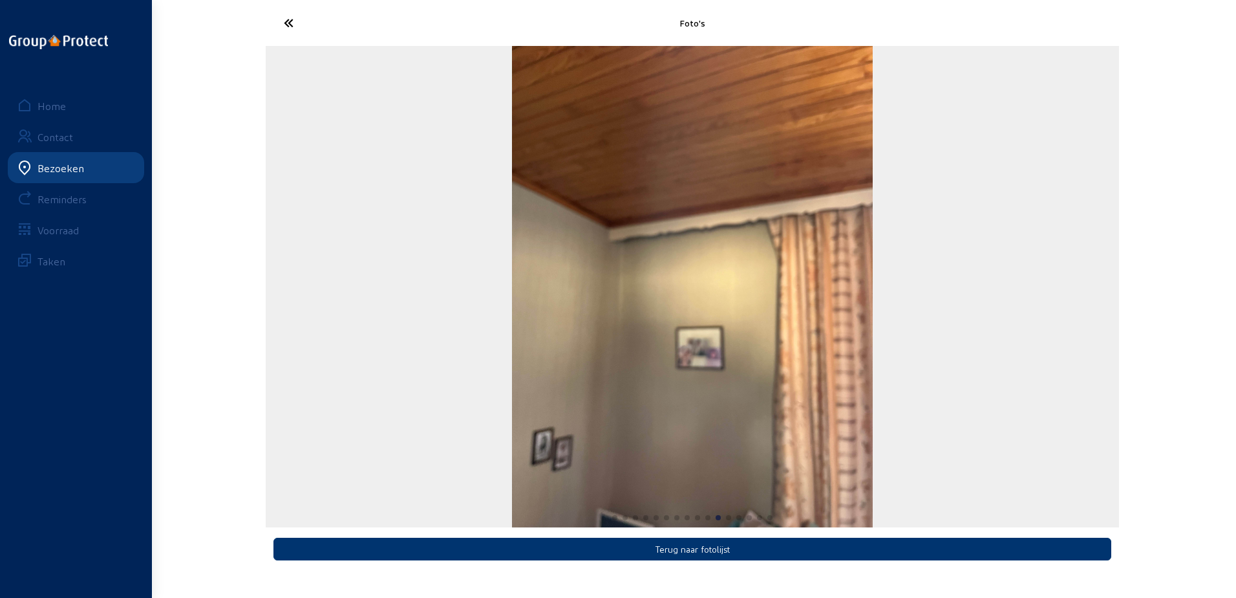
click at [572, 215] on img "11 / 16" at bounding box center [692, 286] width 361 height 481
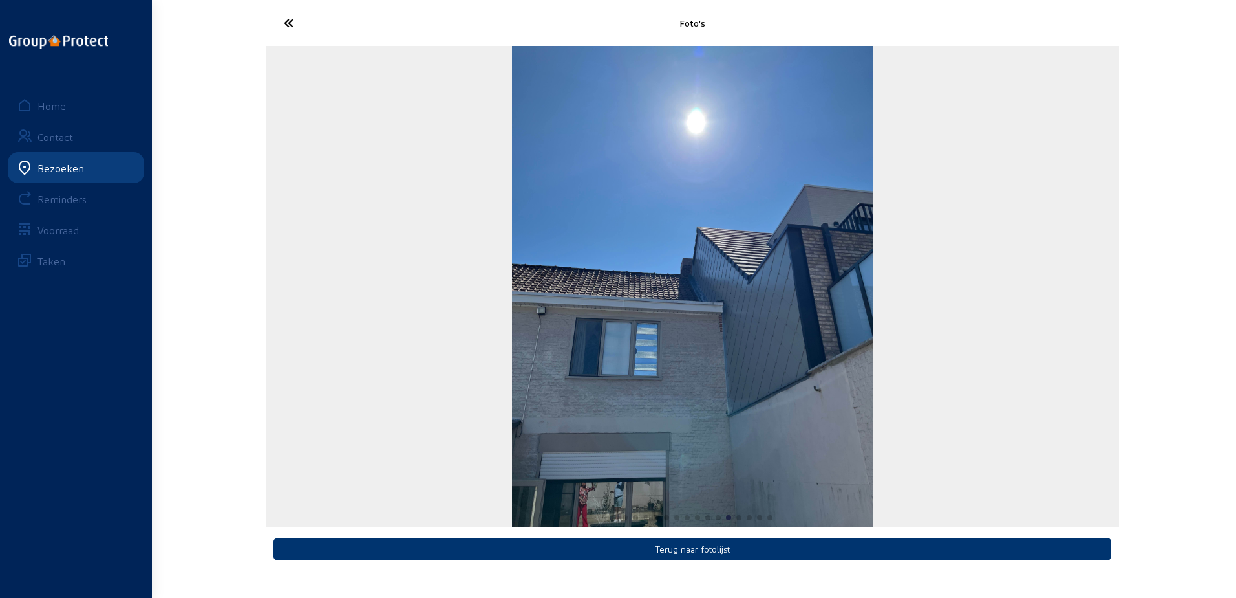
click at [284, 27] on icon at bounding box center [336, 23] width 119 height 23
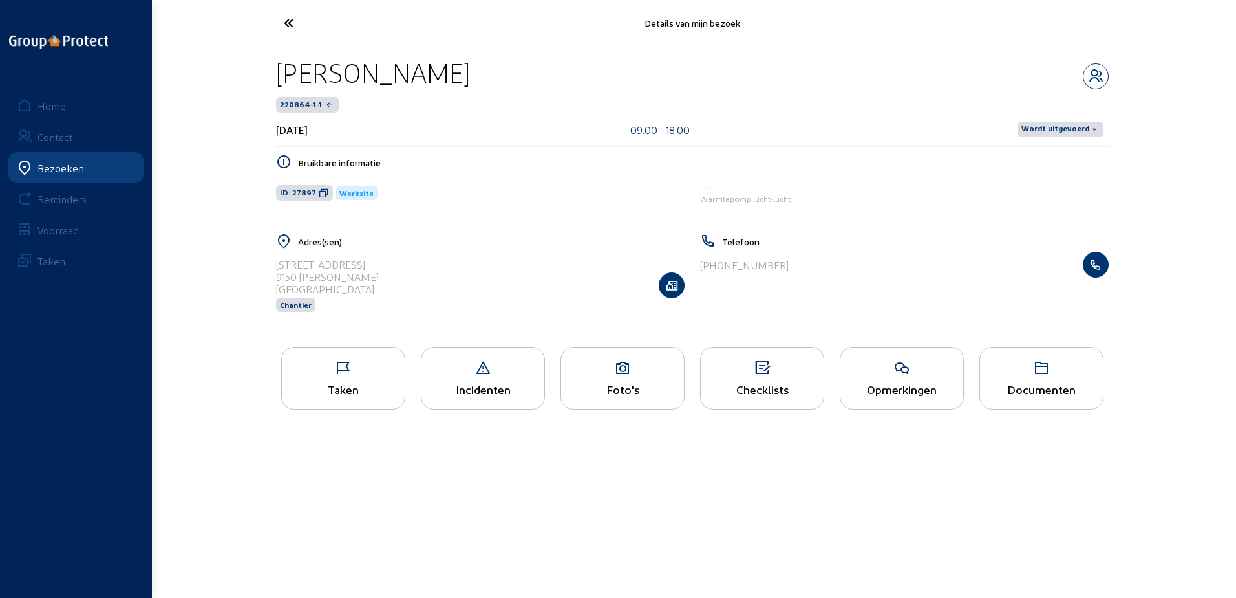
click at [361, 362] on icon at bounding box center [343, 368] width 123 height 16
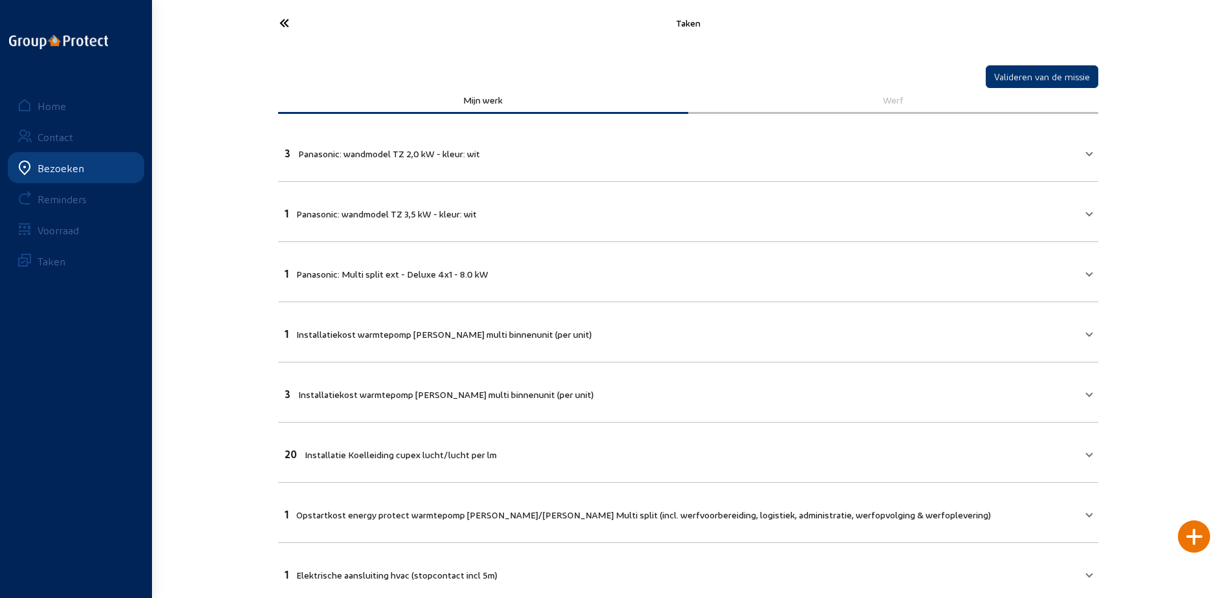
click at [316, 25] on icon at bounding box center [332, 23] width 119 height 23
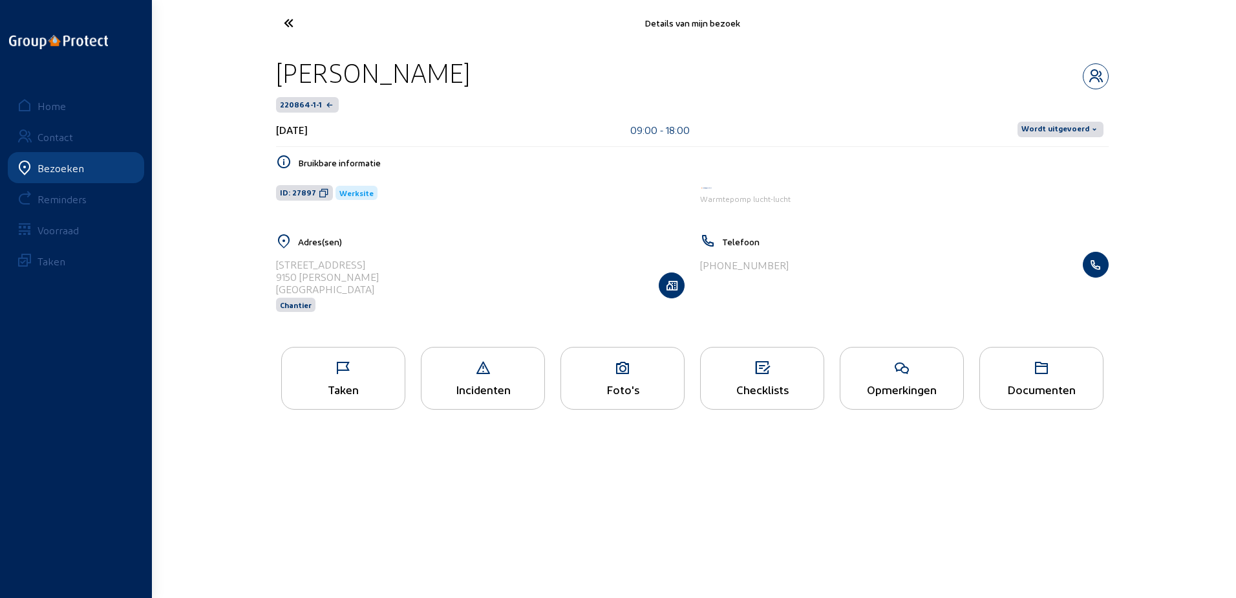
drag, startPoint x: 602, startPoint y: 66, endPoint x: 226, endPoint y: 56, distance: 376.5
click at [226, 56] on div "Details van mijn bezoek [PERSON_NAME] 220864-1-1 [DATE] 09:00 - 18:00 Wordt uit…" at bounding box center [618, 217] width 1236 height 434
copy div "[PERSON_NAME]"
click at [319, 191] on icon at bounding box center [324, 193] width 10 height 10
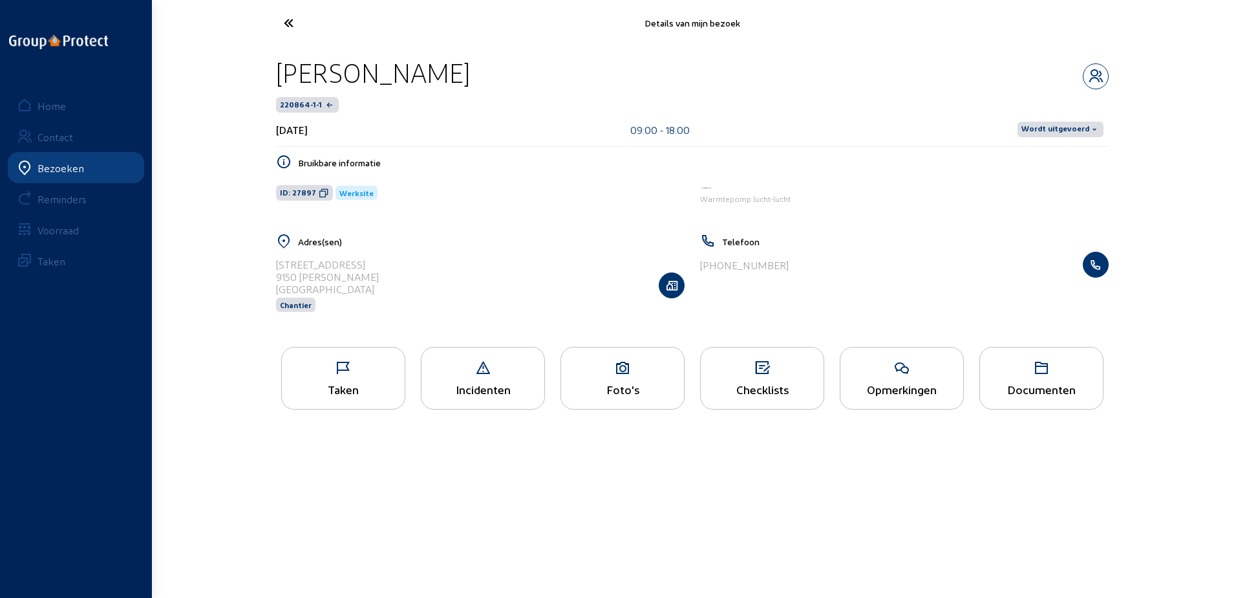
click at [295, 30] on icon at bounding box center [336, 23] width 119 height 23
